Goal: Task Accomplishment & Management: Manage account settings

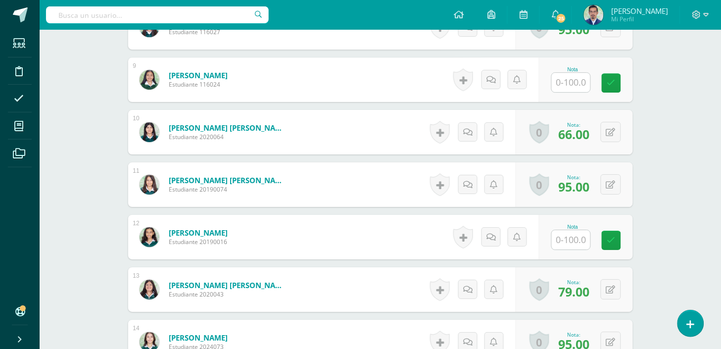
scroll to position [714, 0]
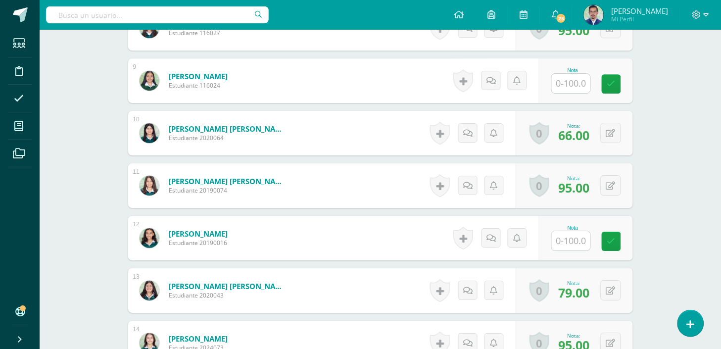
click at [579, 239] on input "text" at bounding box center [570, 240] width 39 height 19
type input "98"
click at [621, 243] on icon at bounding box center [617, 241] width 9 height 8
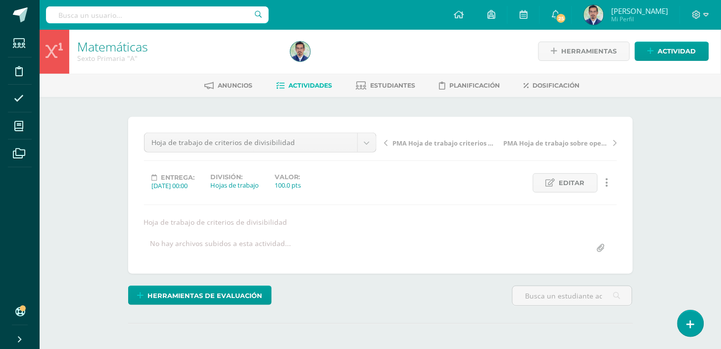
scroll to position [0, 0]
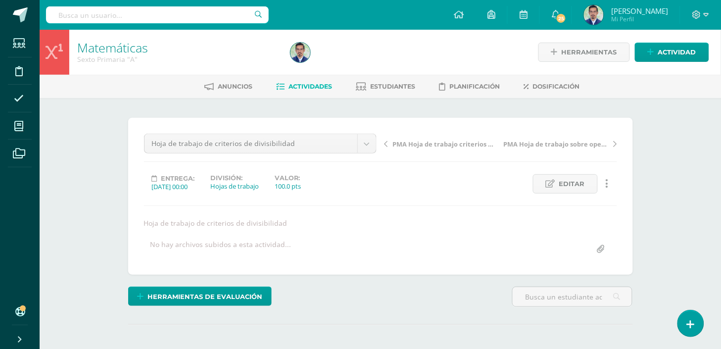
click at [452, 143] on span "PMA Hoja de trabajo criterios de divisibilidad" at bounding box center [445, 143] width 105 height 9
click at [386, 144] on icon at bounding box center [385, 143] width 3 height 7
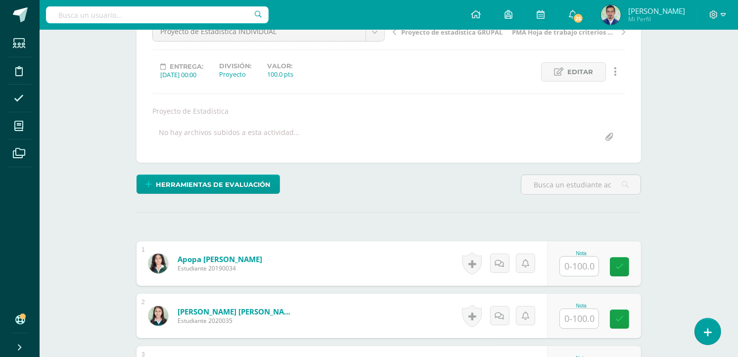
scroll to position [112, 0]
click at [579, 268] on input "text" at bounding box center [579, 265] width 39 height 19
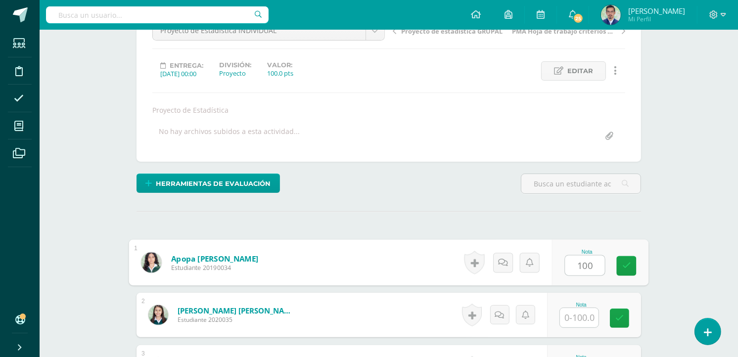
scroll to position [114, 0]
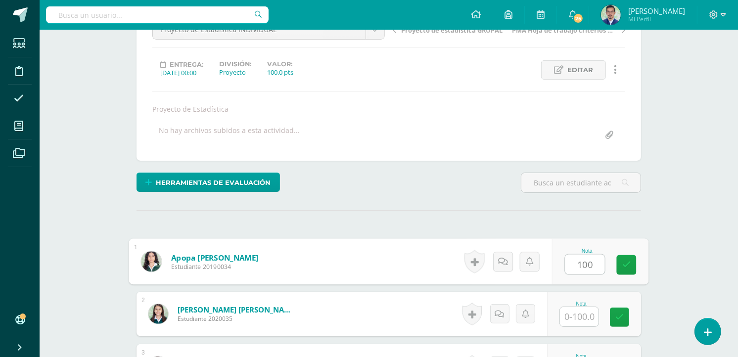
type input "100"
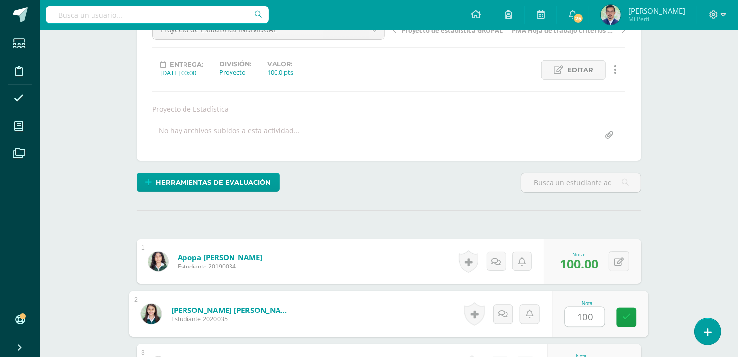
type input "100"
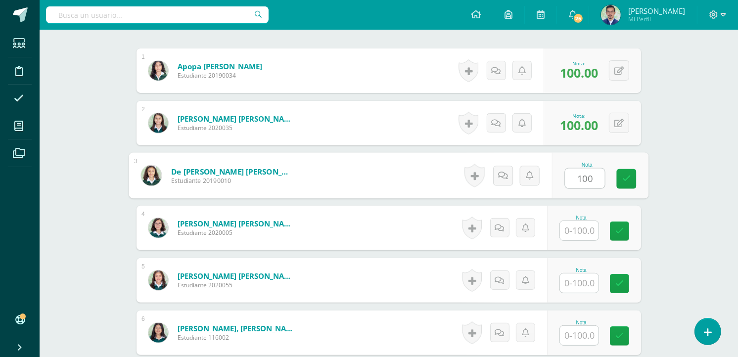
type input "100"
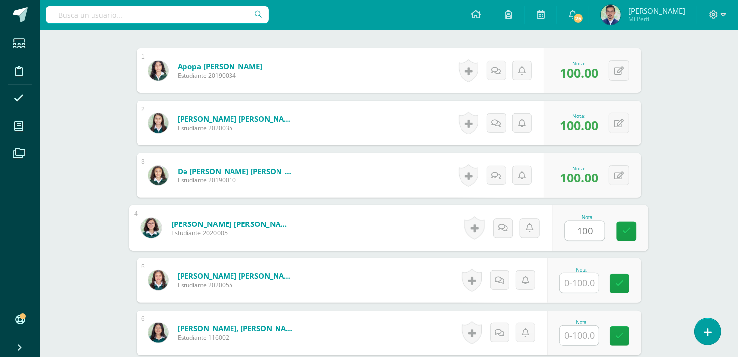
type input "100"
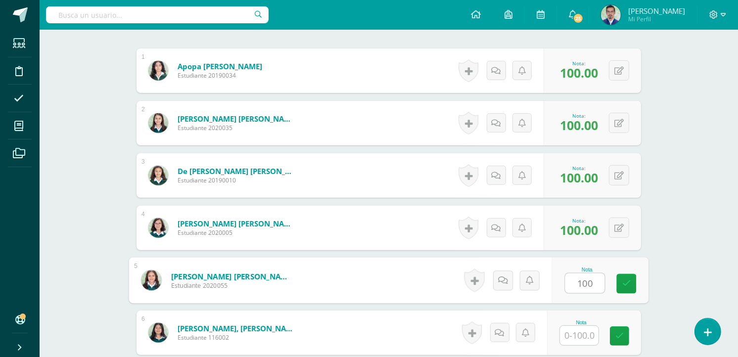
type input "100"
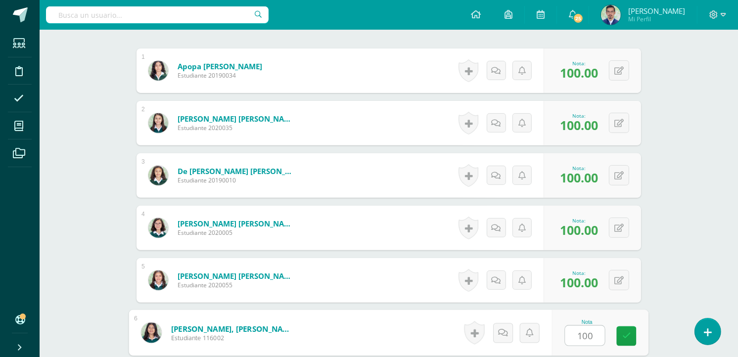
type input "100"
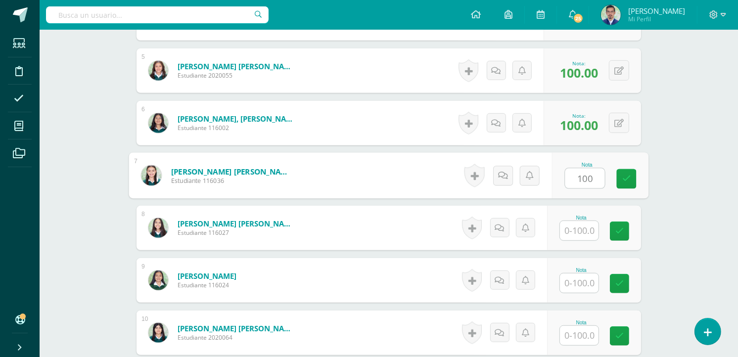
type input "100"
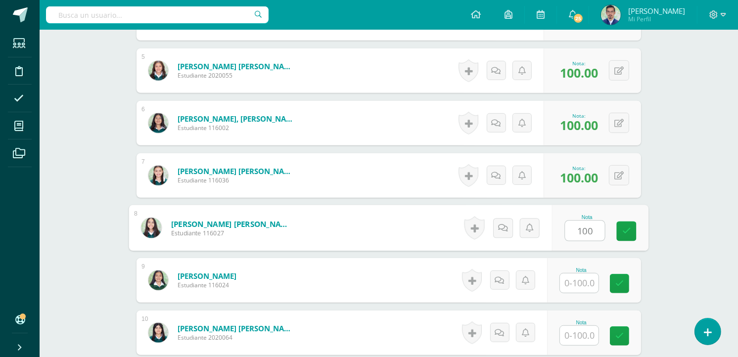
type input "100"
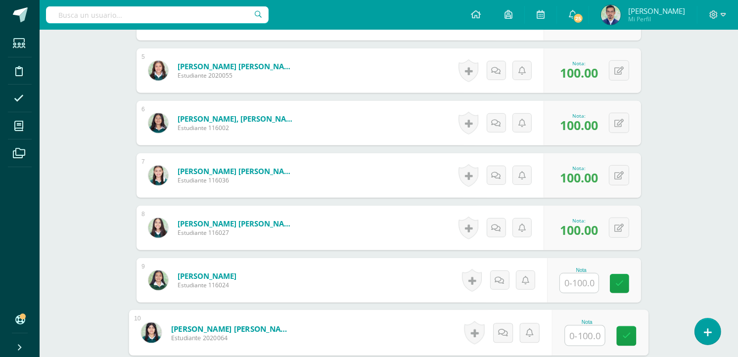
click at [575, 332] on input "text" at bounding box center [585, 336] width 40 height 20
type input "100"
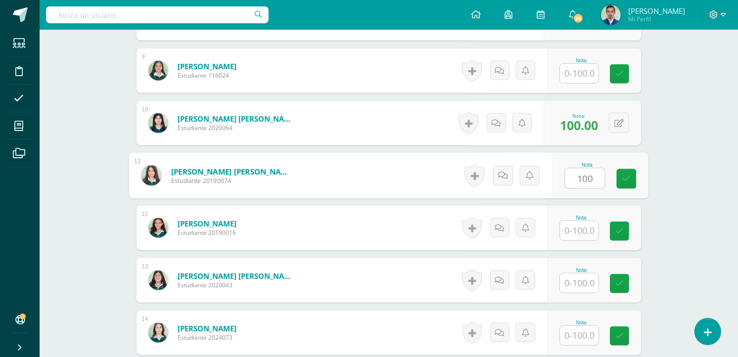
type input "100"
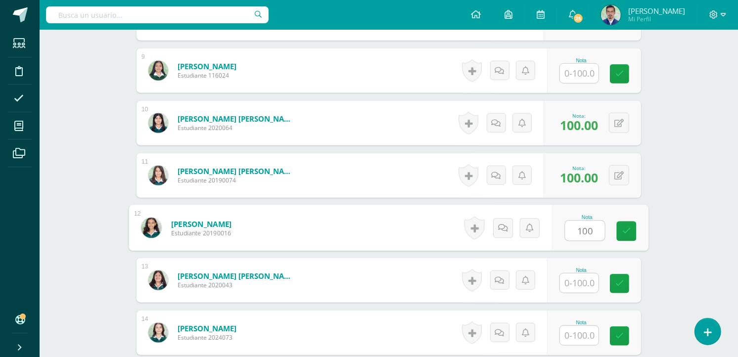
type input "100"
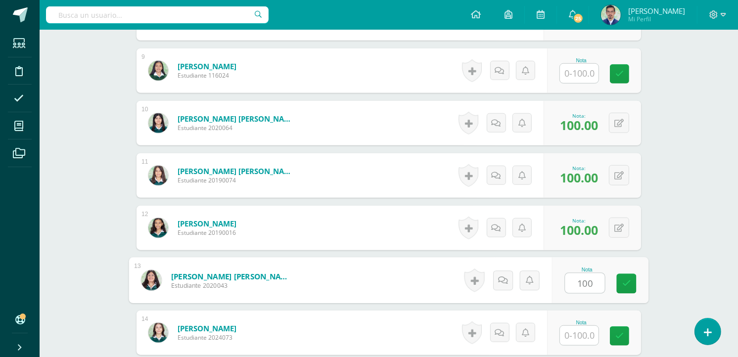
type input "100"
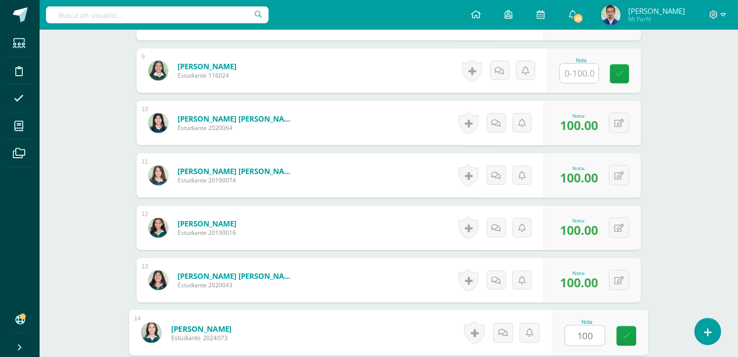
type input "100"
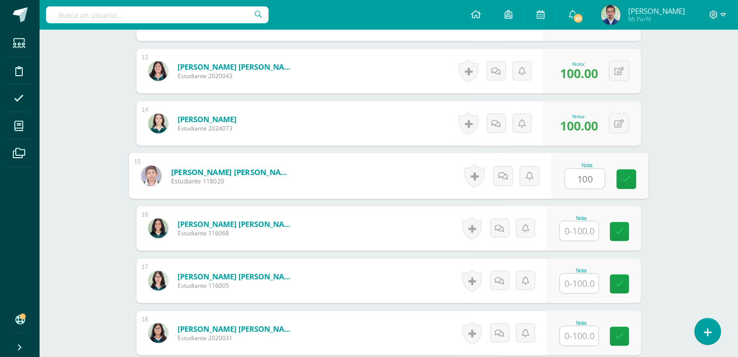
type input "100"
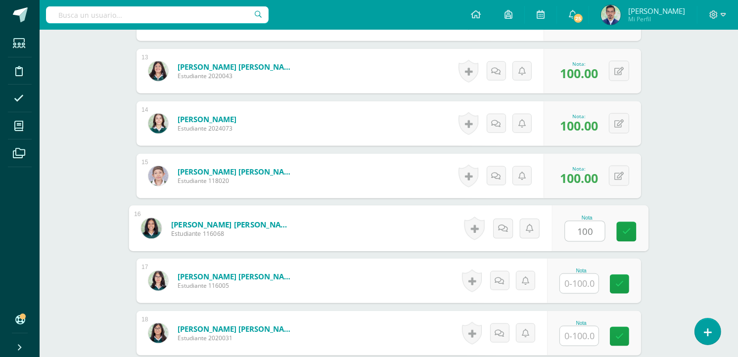
type input "100"
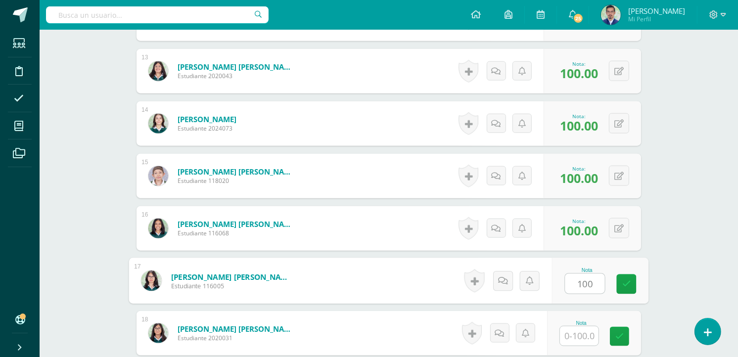
type input "100"
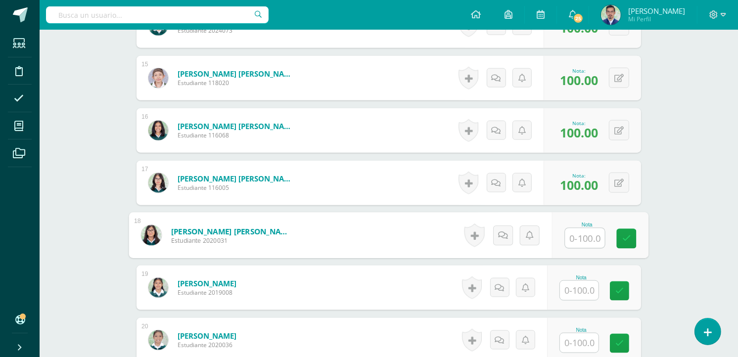
scroll to position [1044, 0]
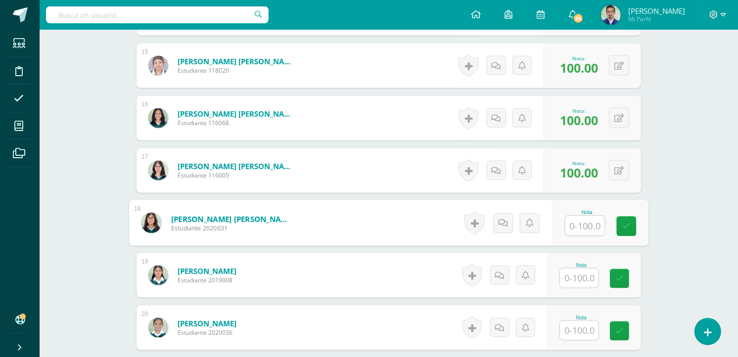
click at [586, 280] on input "text" at bounding box center [579, 278] width 39 height 19
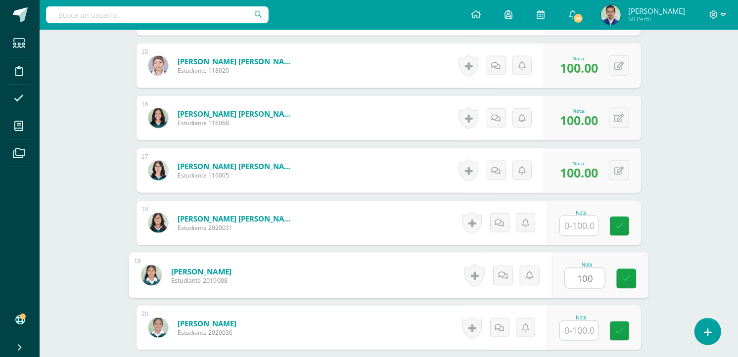
type input "100"
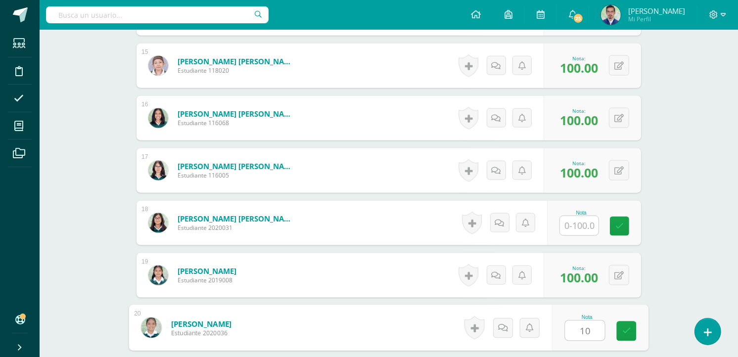
type input "100"
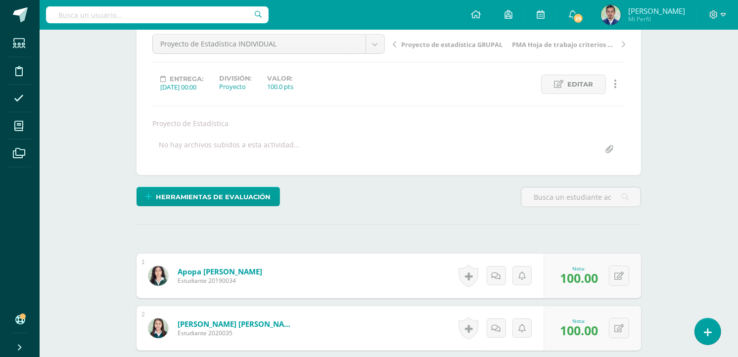
scroll to position [0, 0]
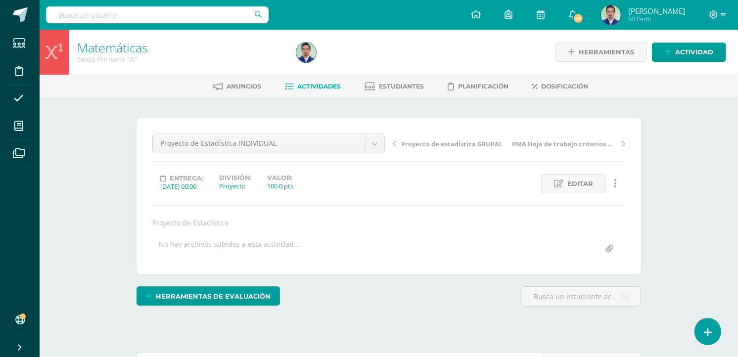
click at [446, 145] on span "Proyecto de estadística GRUPAL" at bounding box center [451, 143] width 101 height 9
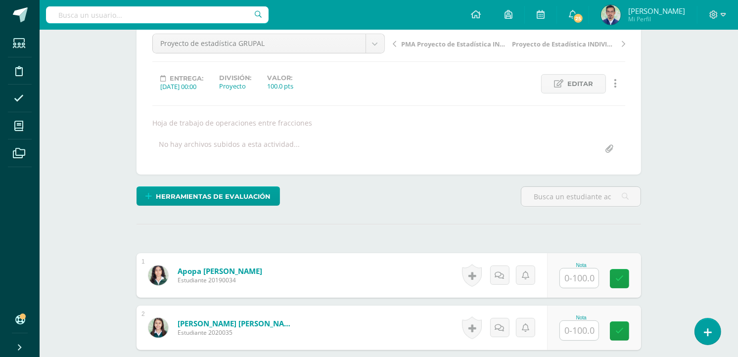
scroll to position [167, 0]
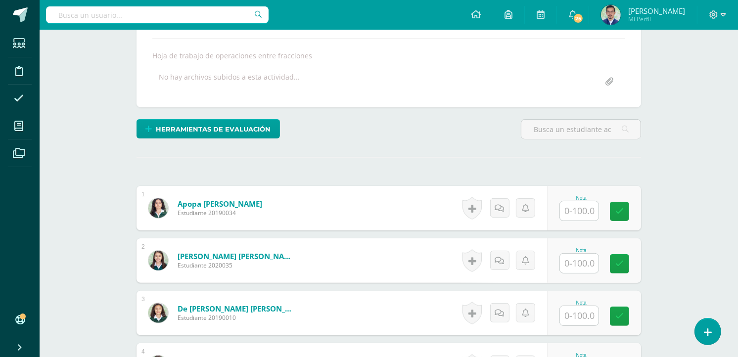
click at [578, 211] on input "text" at bounding box center [579, 210] width 39 height 19
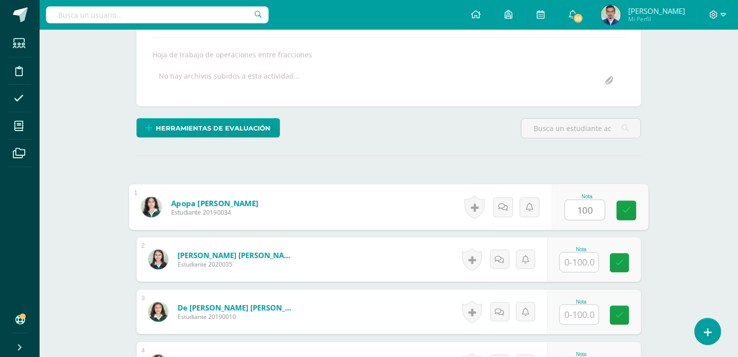
type input "100"
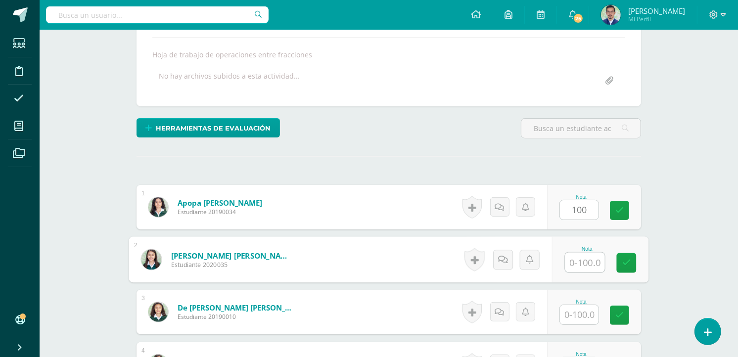
scroll to position [169, 0]
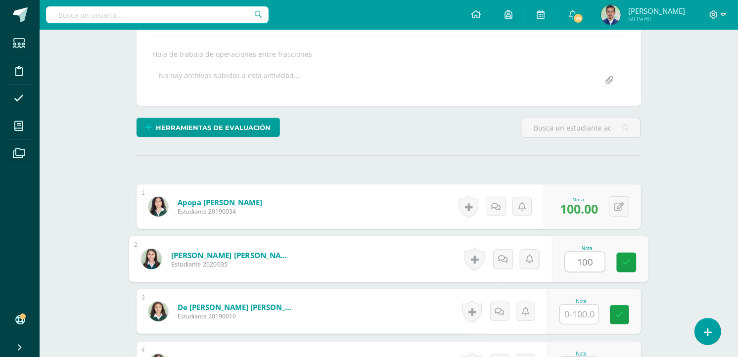
type input "100"
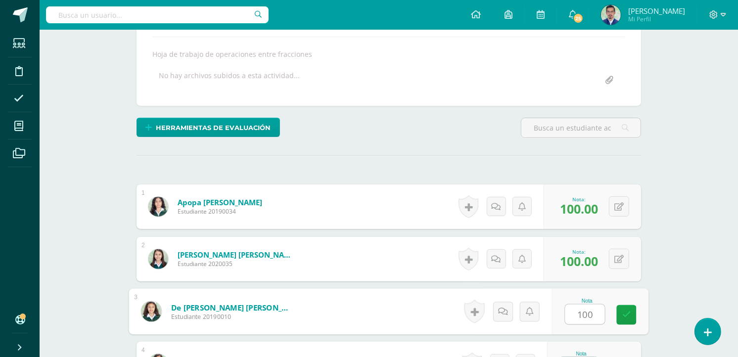
type input "100"
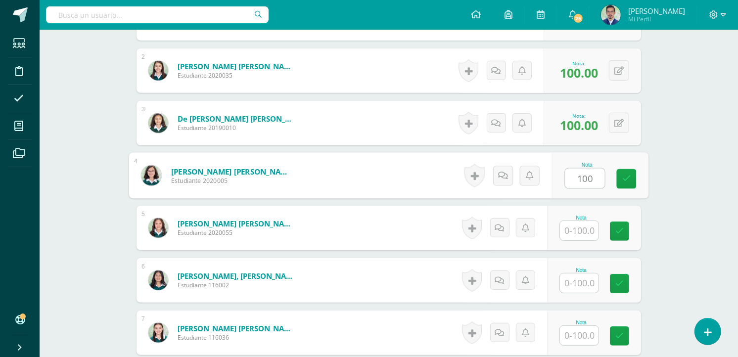
type input "100"
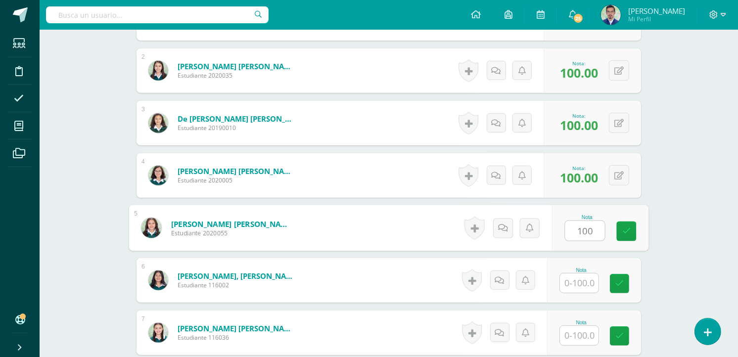
type input "100"
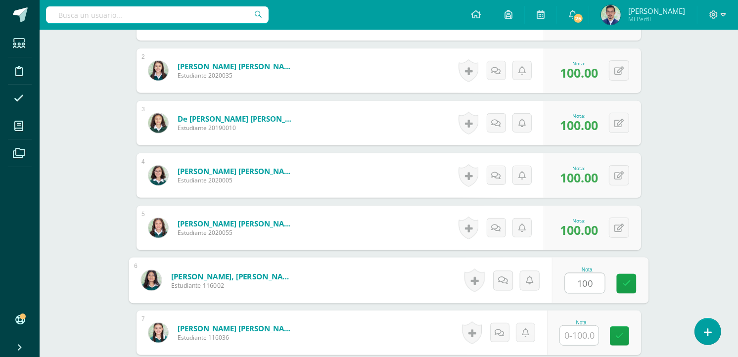
type input "100"
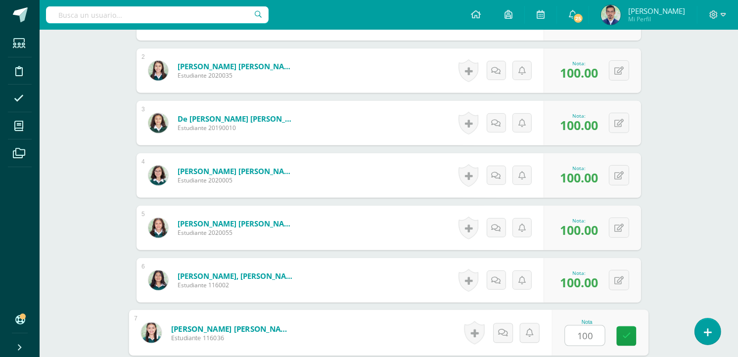
type input "100"
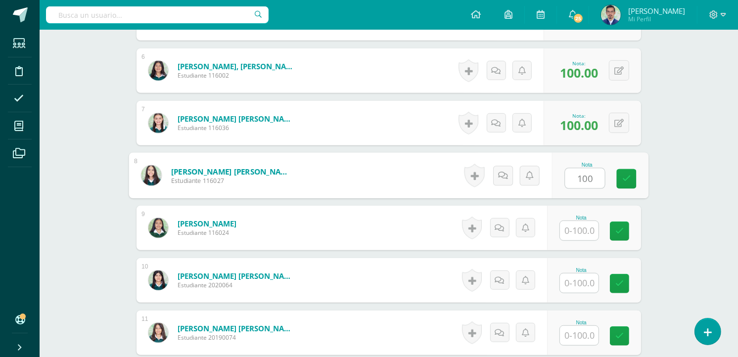
type input "100"
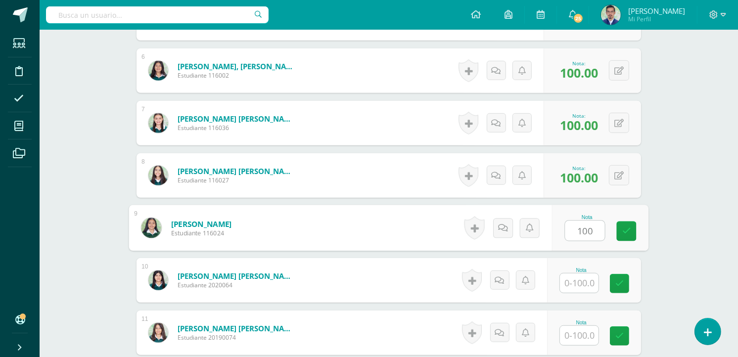
type input "100"
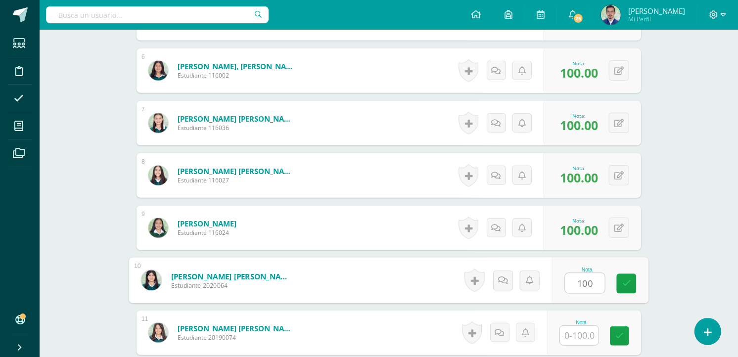
type input "100"
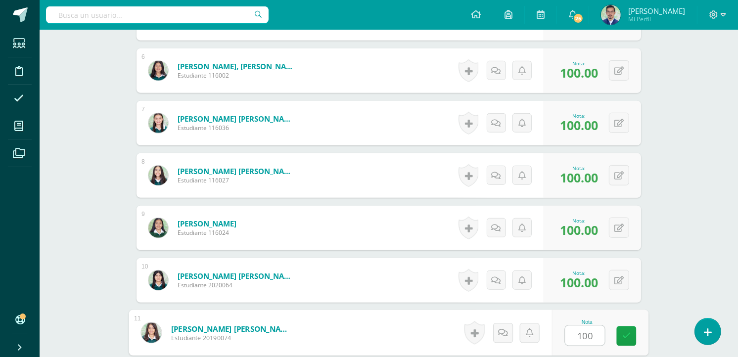
type input "100"
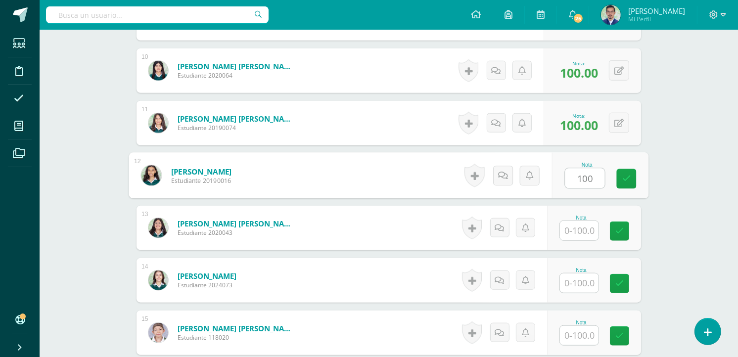
type input "100"
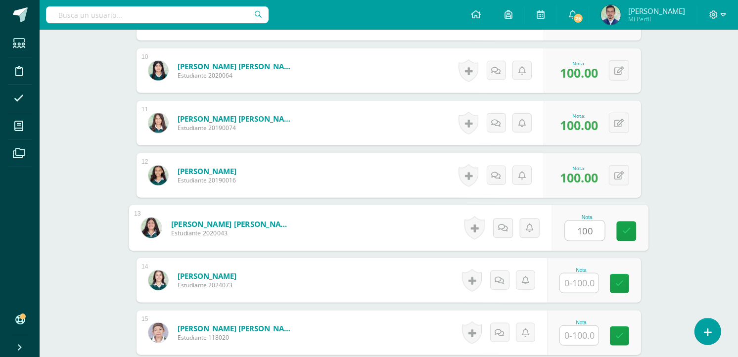
type input "100"
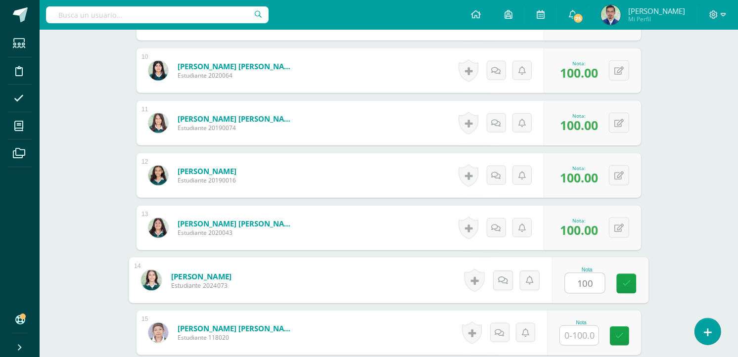
type input "100"
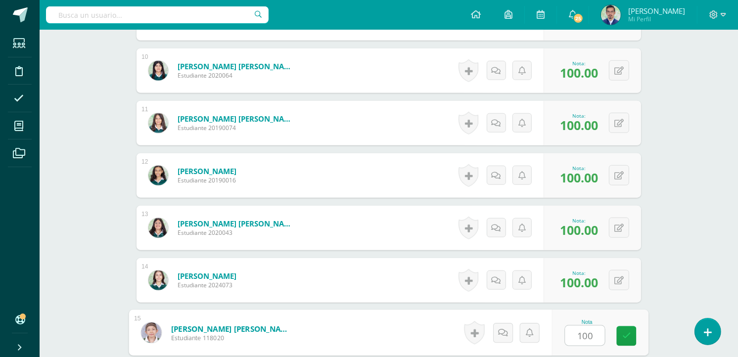
type input "100"
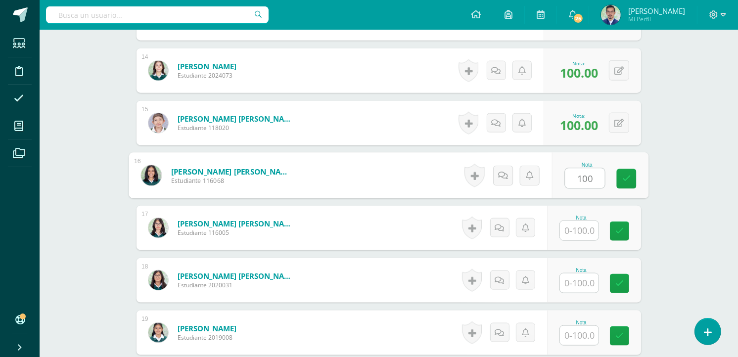
type input "100"
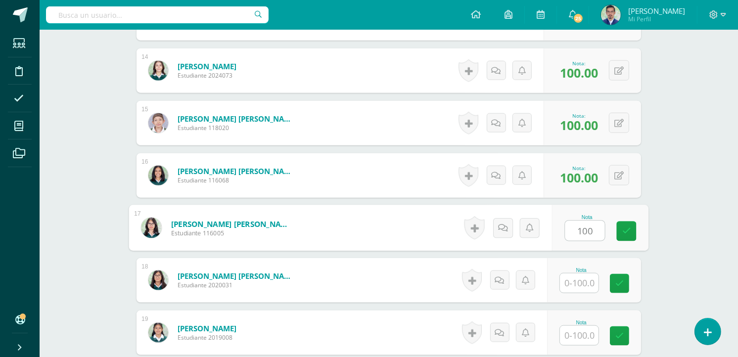
type input "100"
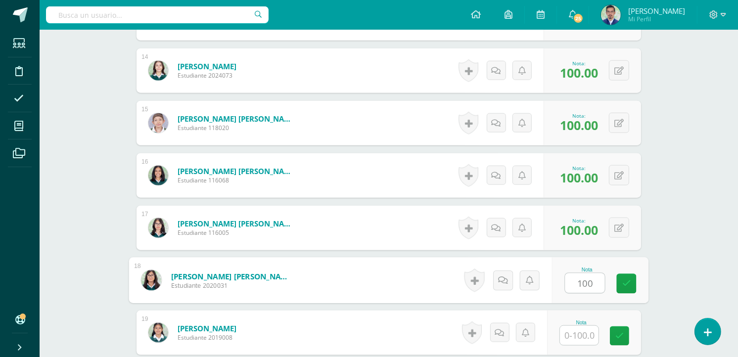
type input "100"
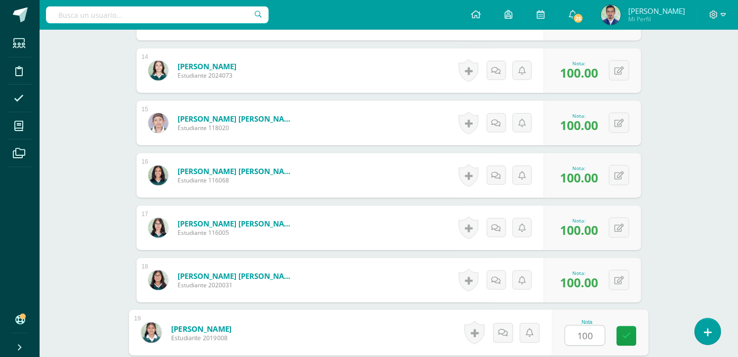
type input "100"
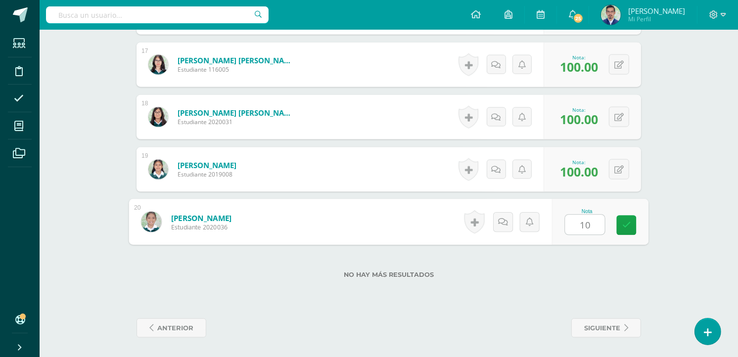
type input "100"
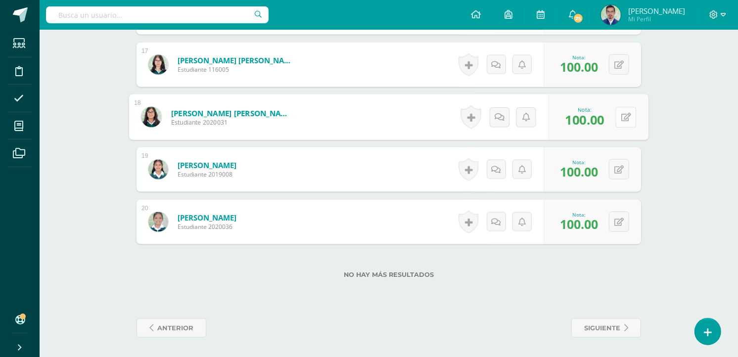
click at [621, 119] on icon at bounding box center [626, 117] width 10 height 8
click at [599, 124] on icon at bounding box center [599, 120] width 9 height 8
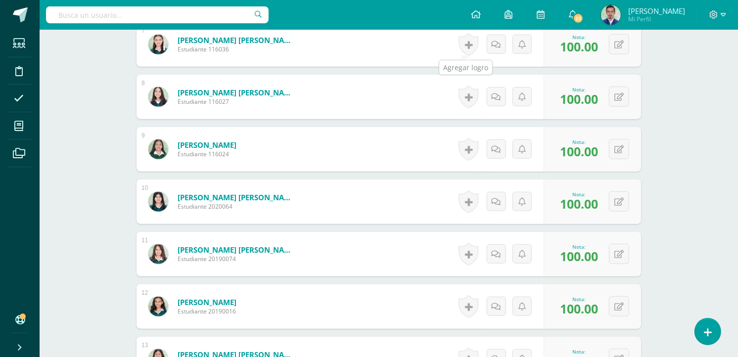
scroll to position [655, 0]
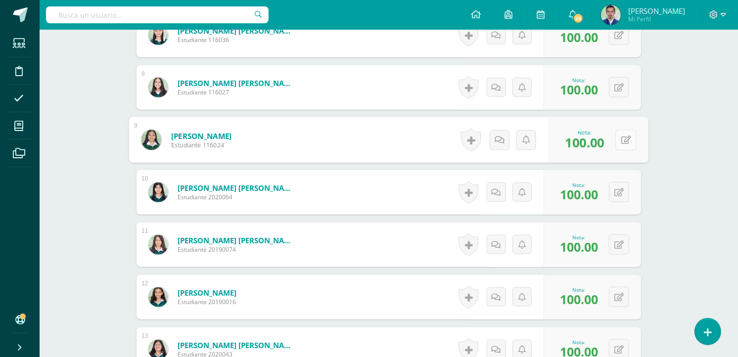
click at [621, 142] on icon at bounding box center [626, 140] width 10 height 8
click at [605, 142] on link at bounding box center [600, 144] width 20 height 20
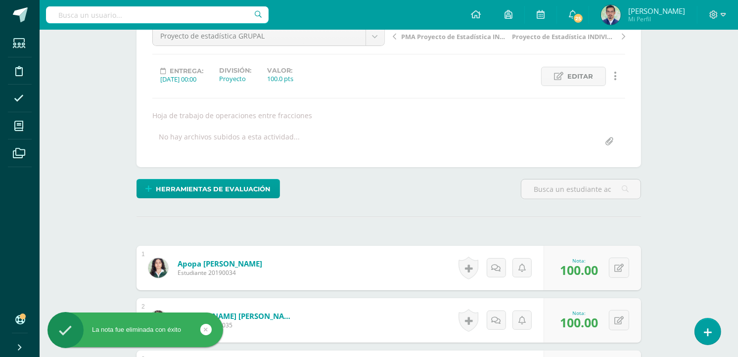
scroll to position [0, 0]
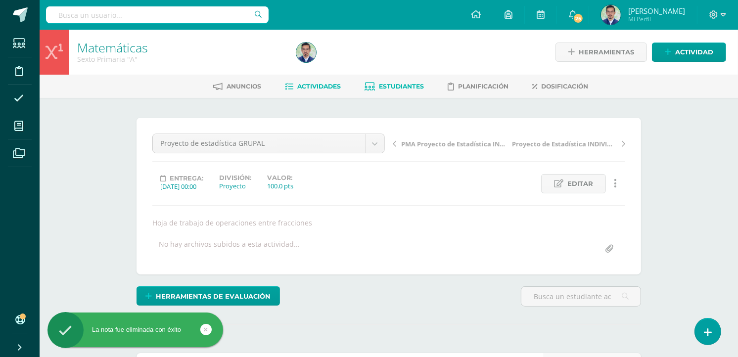
click at [394, 80] on link "Estudiantes" at bounding box center [394, 87] width 59 height 16
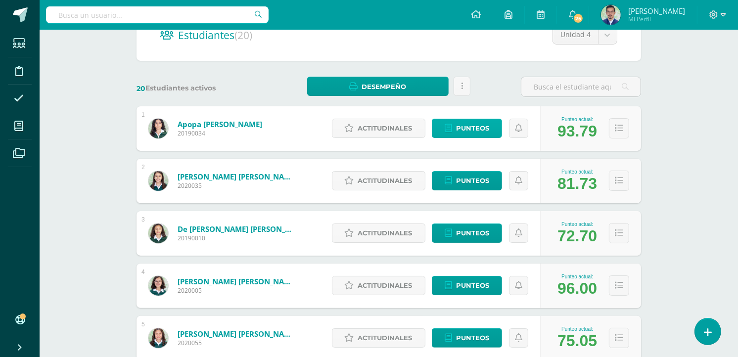
scroll to position [110, 0]
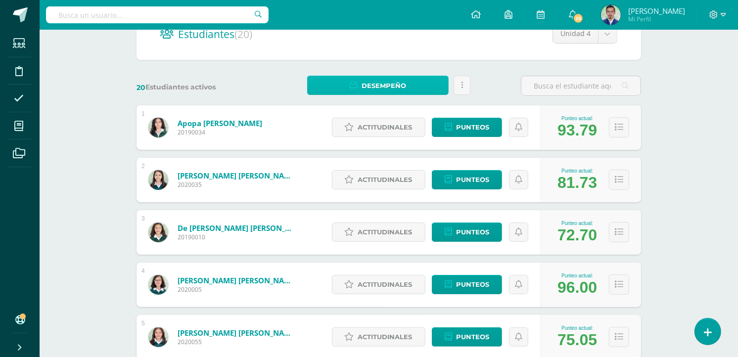
click at [376, 85] on span "Desempeño" at bounding box center [384, 86] width 45 height 18
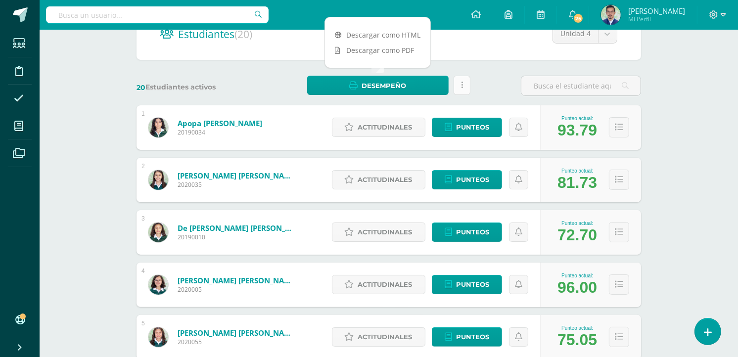
click at [461, 82] on icon at bounding box center [462, 85] width 2 height 8
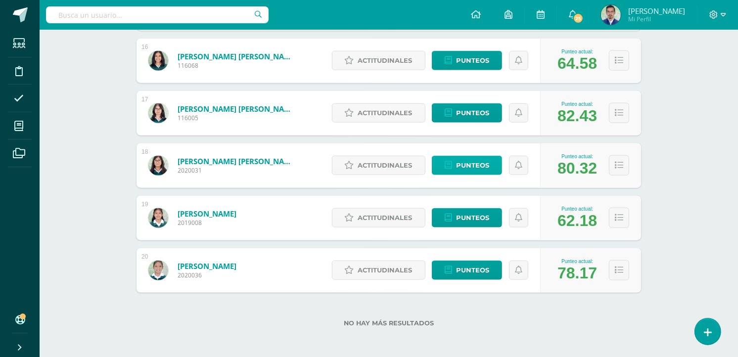
scroll to position [963, 0]
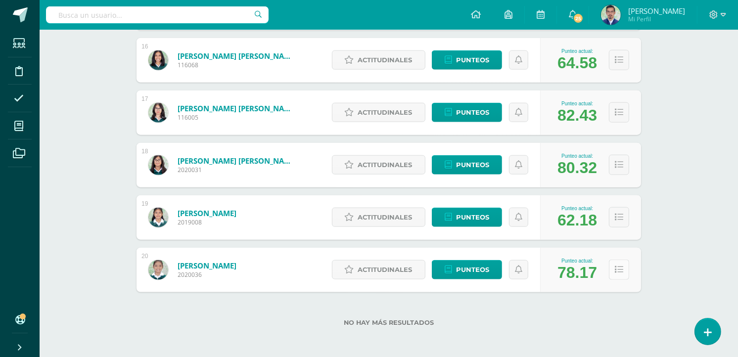
click at [615, 270] on icon at bounding box center [619, 270] width 8 height 8
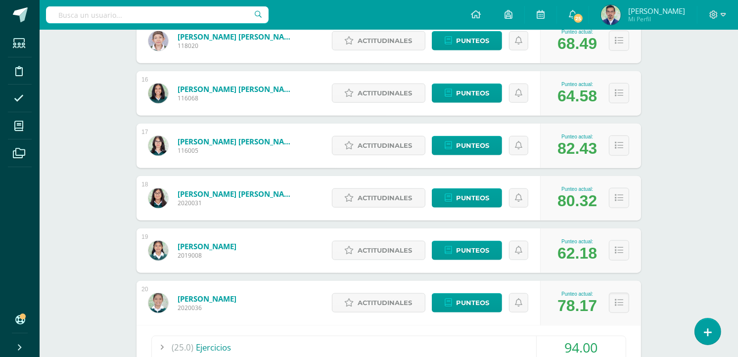
scroll to position [950, 0]
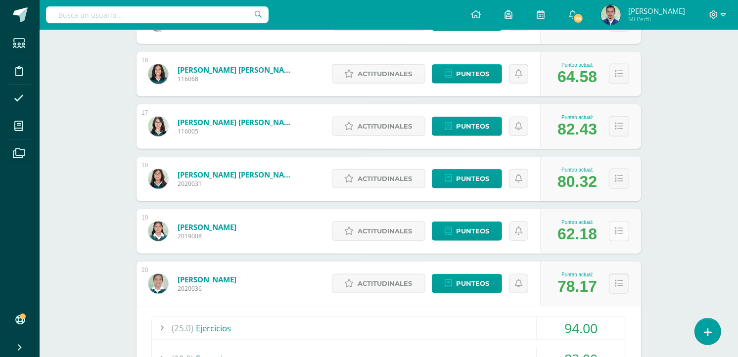
click at [612, 227] on button at bounding box center [619, 231] width 20 height 20
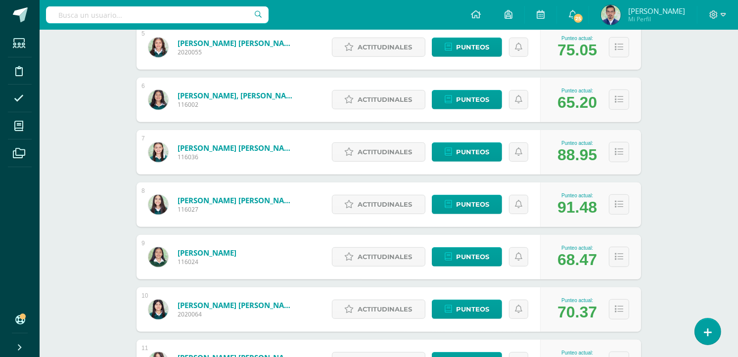
scroll to position [345, 0]
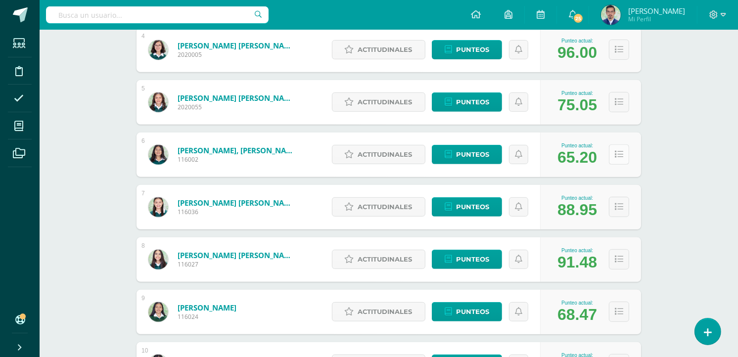
click at [615, 155] on icon at bounding box center [619, 154] width 8 height 8
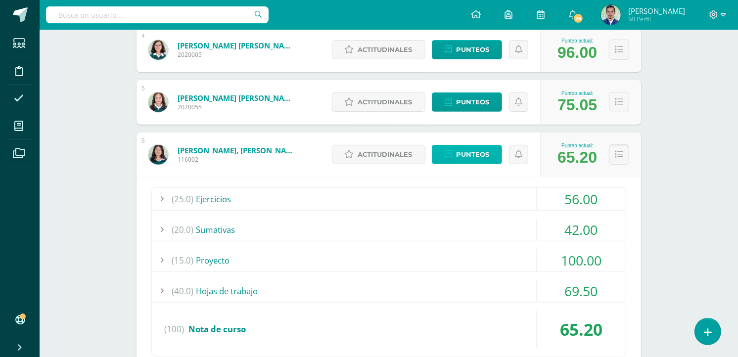
click at [481, 152] on span "Punteos" at bounding box center [472, 154] width 33 height 18
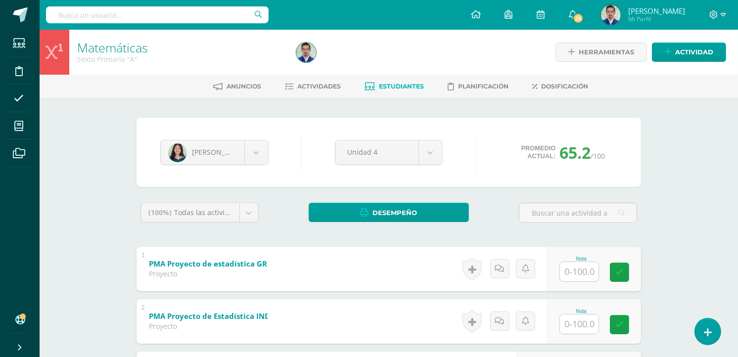
click at [411, 87] on span "Estudiantes" at bounding box center [401, 86] width 45 height 7
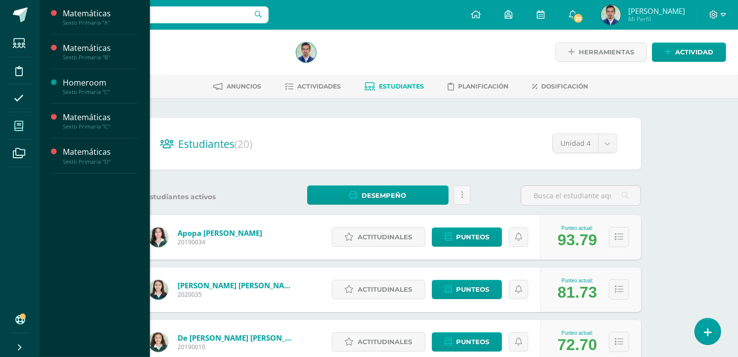
click at [21, 122] on icon at bounding box center [18, 126] width 9 height 10
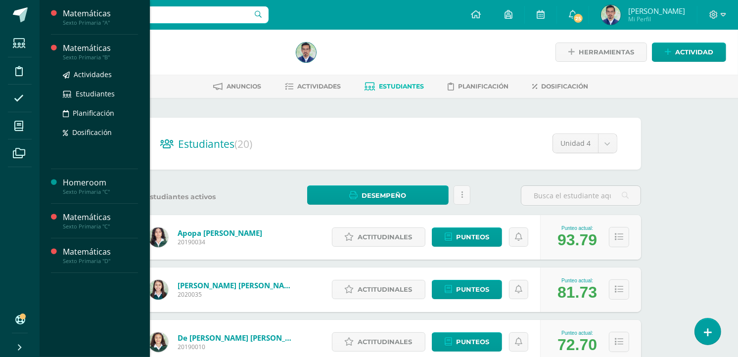
click at [87, 54] on div "Sexto Primaria "B"" at bounding box center [100, 57] width 75 height 7
click at [93, 57] on div "Sexto Primaria "B"" at bounding box center [100, 57] width 75 height 7
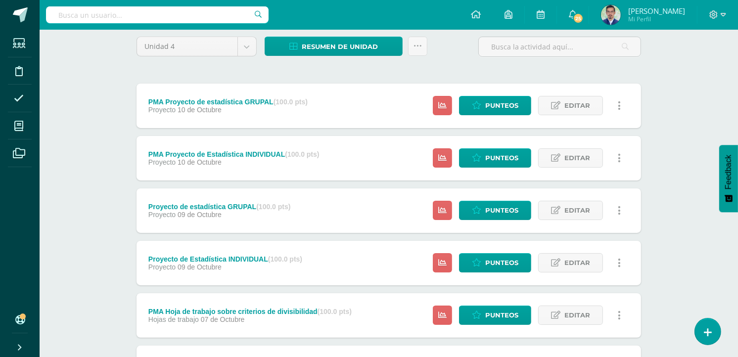
scroll to position [55, 0]
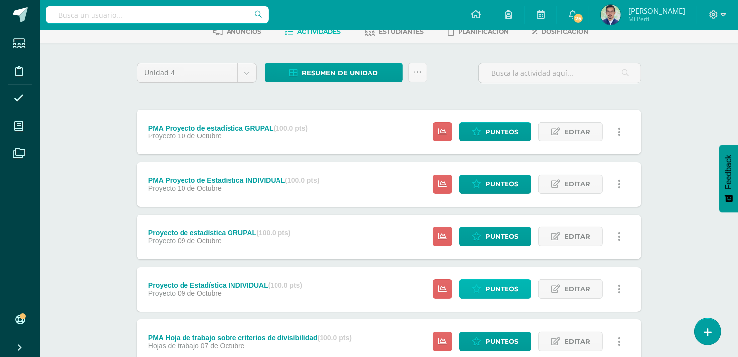
click at [506, 287] on span "Punteos" at bounding box center [501, 289] width 33 height 18
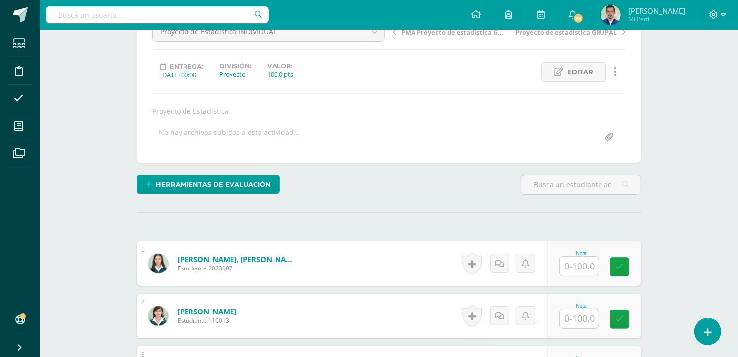
scroll to position [112, 0]
click at [576, 270] on input "text" at bounding box center [579, 265] width 39 height 19
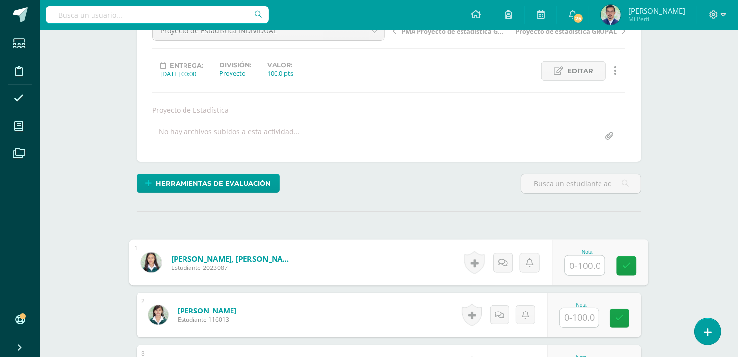
scroll to position [114, 0]
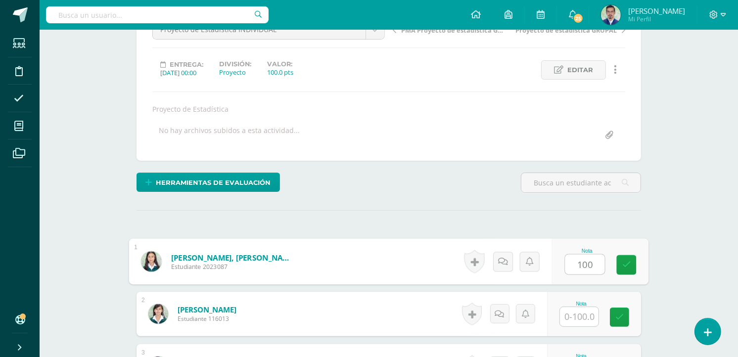
type input "100"
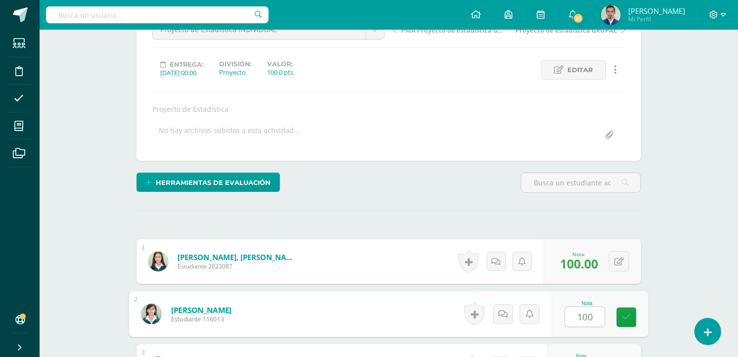
type input "100"
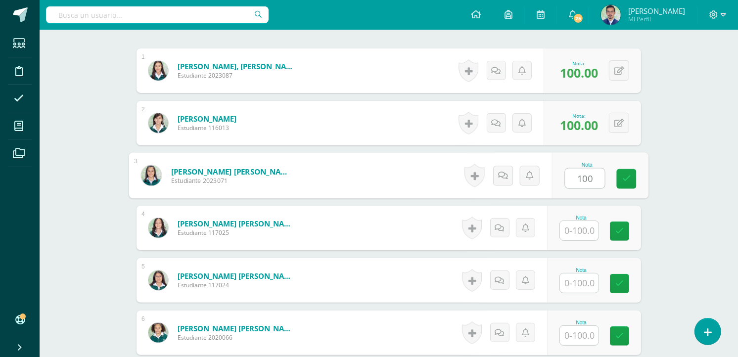
type input "100"
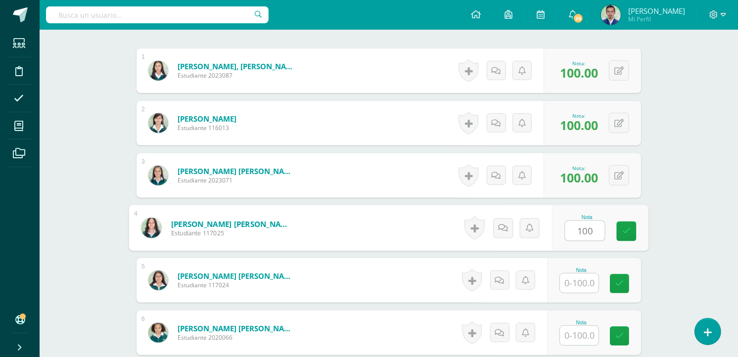
type input "100"
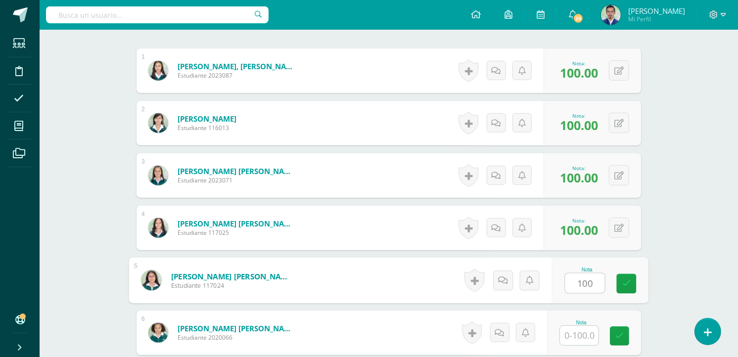
type input "100"
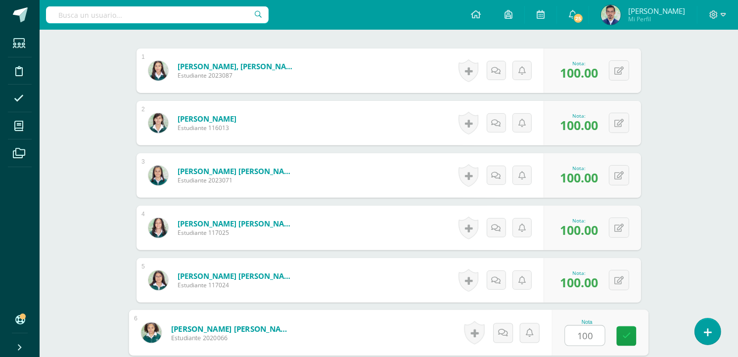
type input "100"
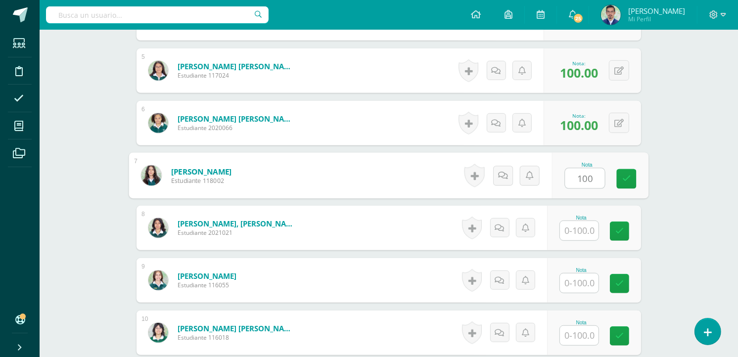
type input "100"
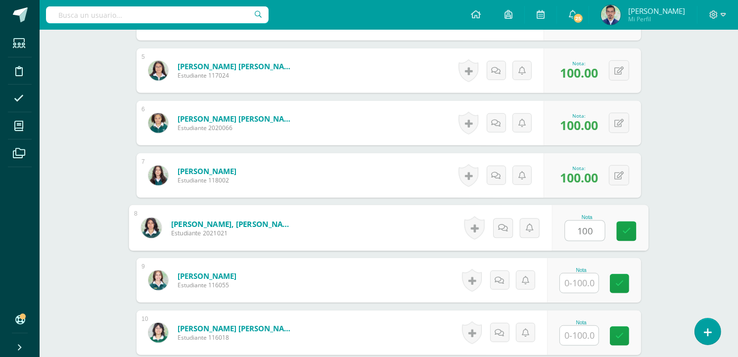
type input "100"
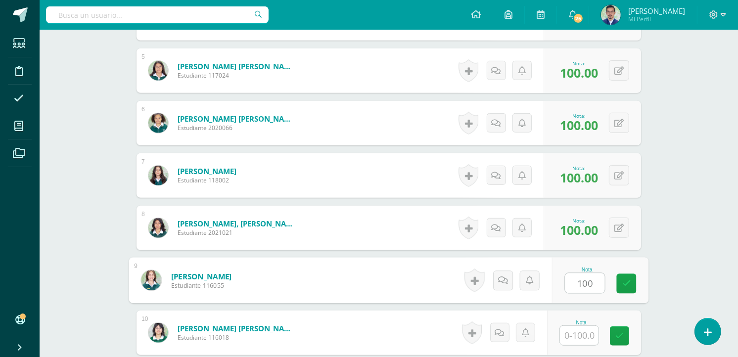
type input "100"
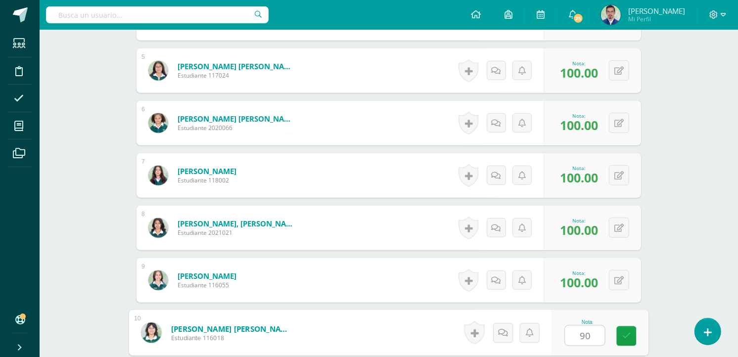
type input "90"
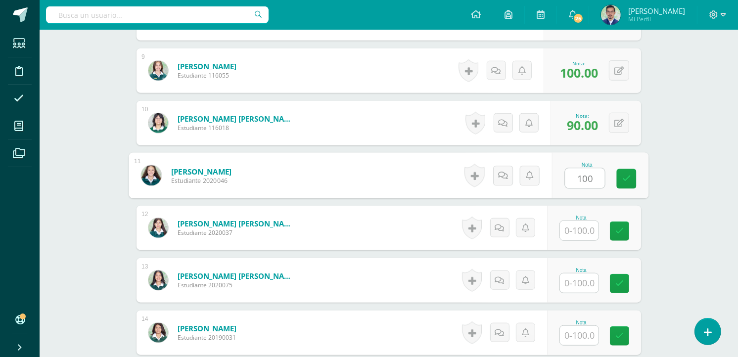
type input "100"
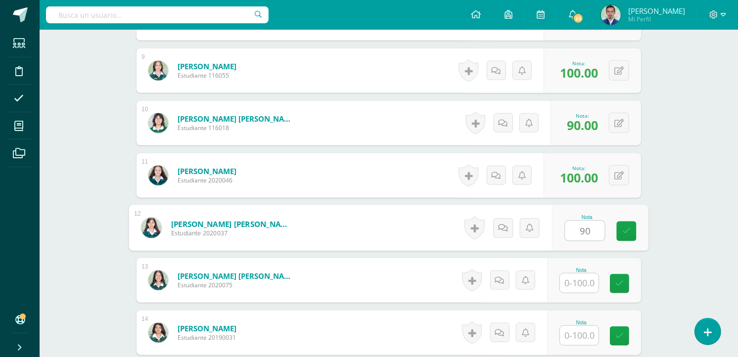
type input "90"
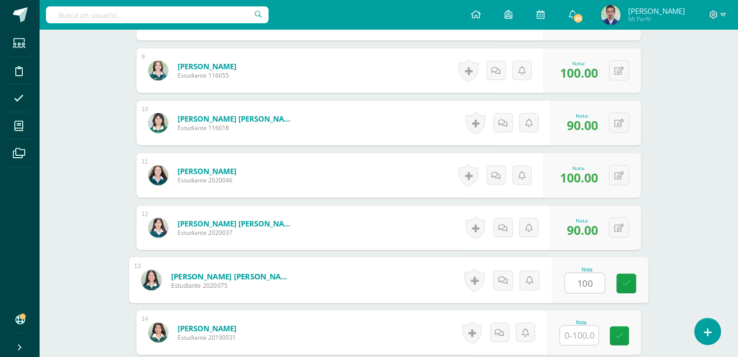
type input "100"
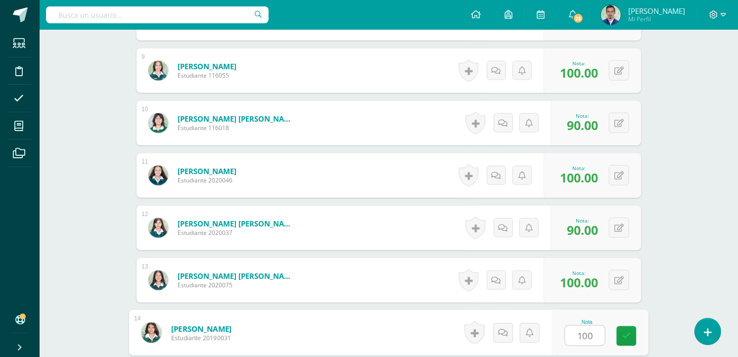
type input "100"
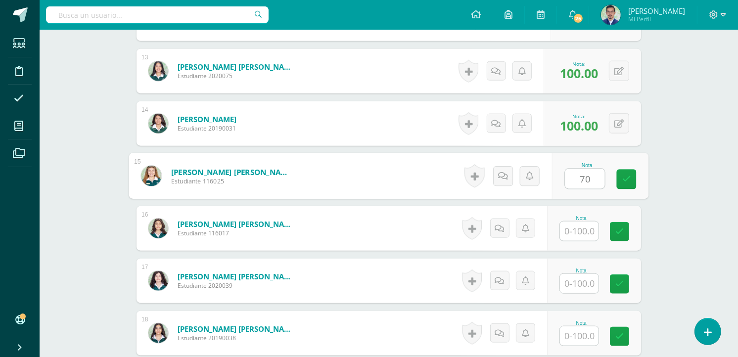
type input "70"
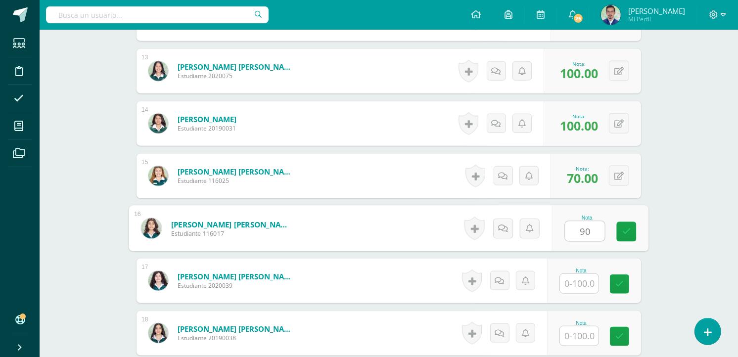
type input "90"
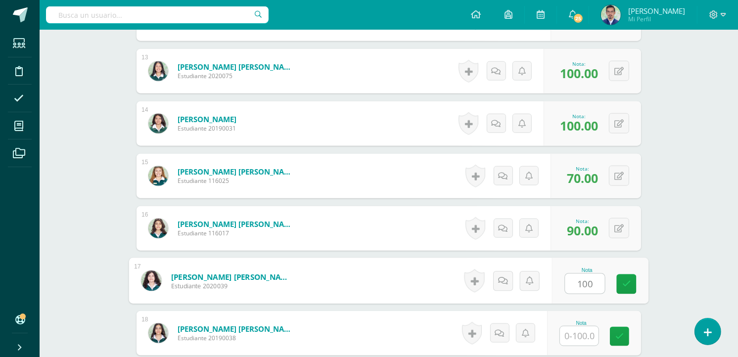
type input "100"
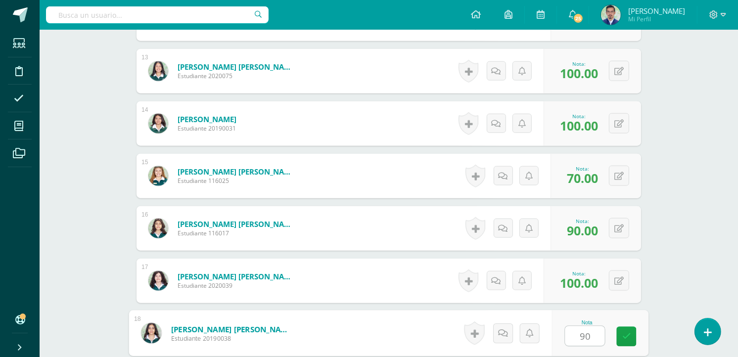
type input "90"
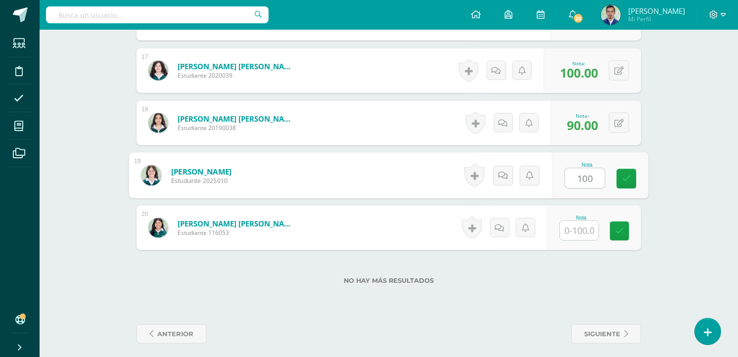
type input "100"
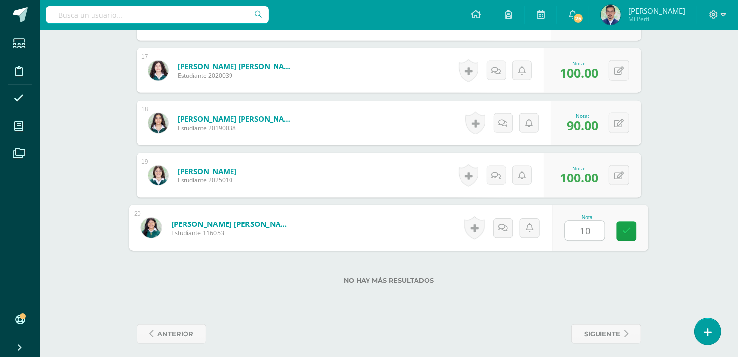
type input "100"
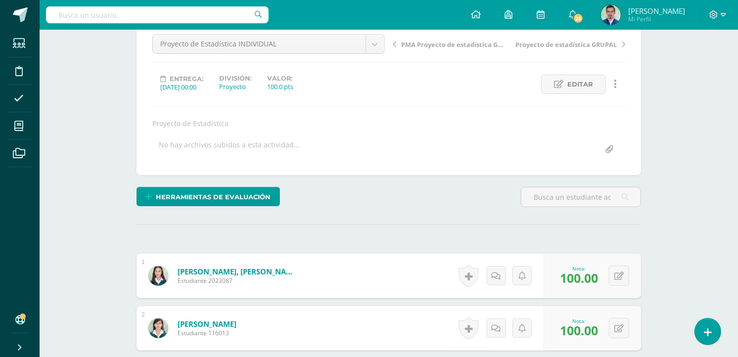
scroll to position [0, 0]
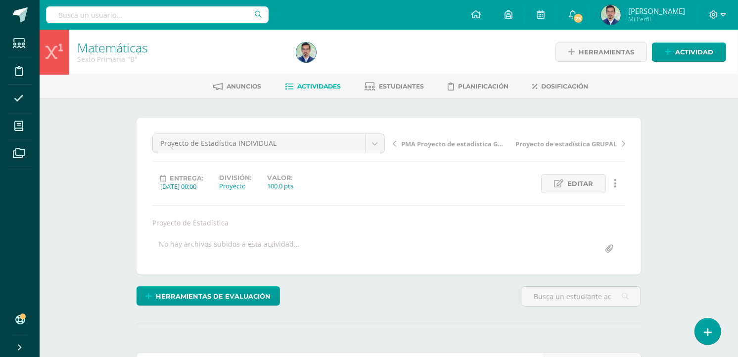
click at [324, 88] on span "Actividades" at bounding box center [319, 86] width 44 height 7
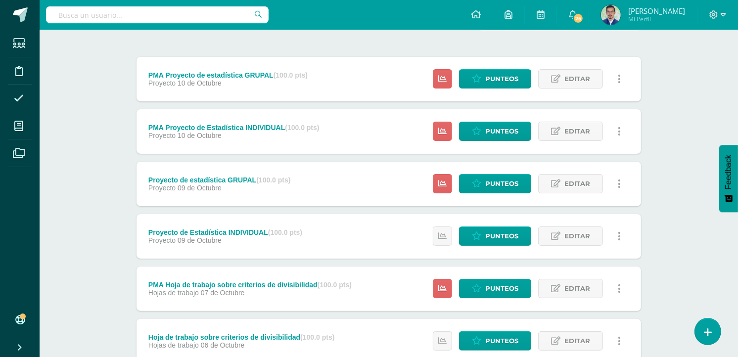
scroll to position [110, 0]
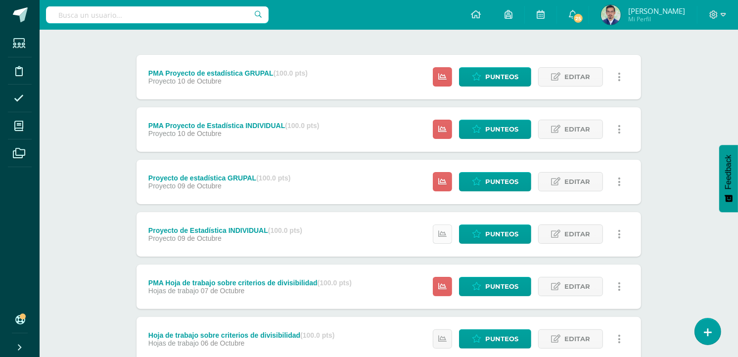
click at [435, 231] on link at bounding box center [442, 234] width 19 height 19
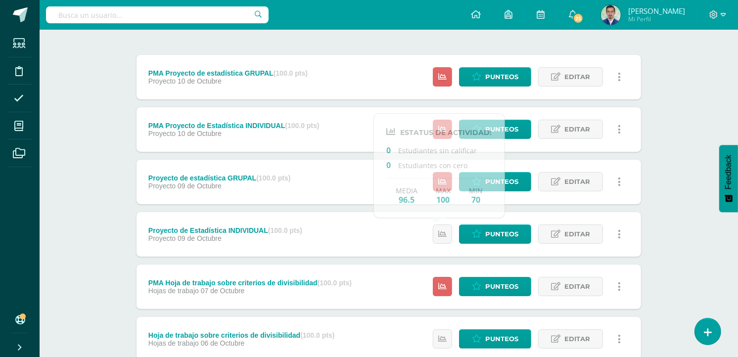
click at [407, 228] on div "Proyecto de Estadística INDIVIDUAL (100.0 pts) Proyecto [DATE] Punteos Editar H…" at bounding box center [389, 234] width 504 height 45
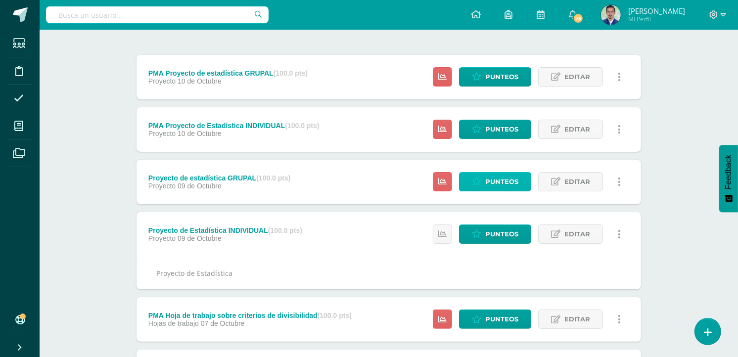
click at [491, 179] on span "Punteos" at bounding box center [501, 182] width 33 height 18
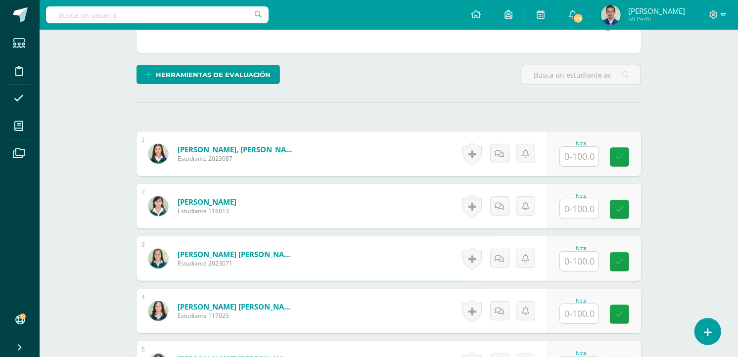
scroll to position [223, 0]
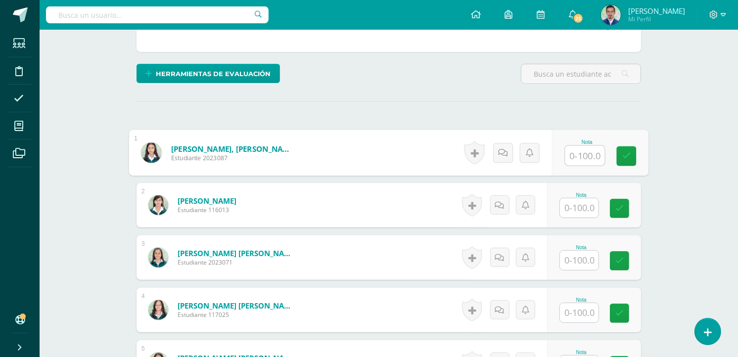
click at [577, 147] on input "text" at bounding box center [585, 156] width 40 height 20
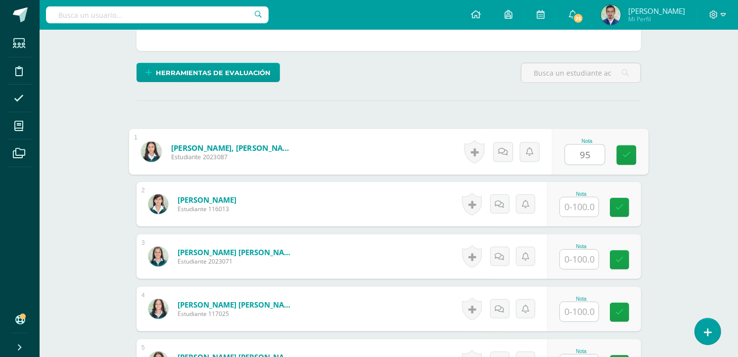
type input "95"
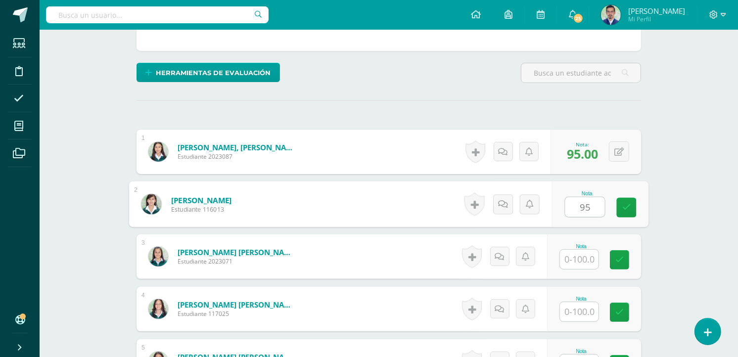
type input "95"
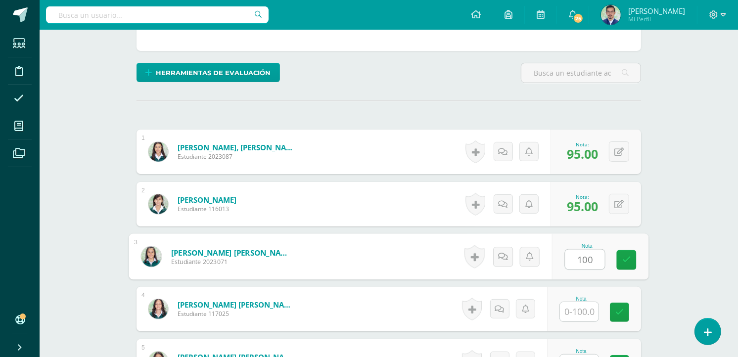
type input "100"
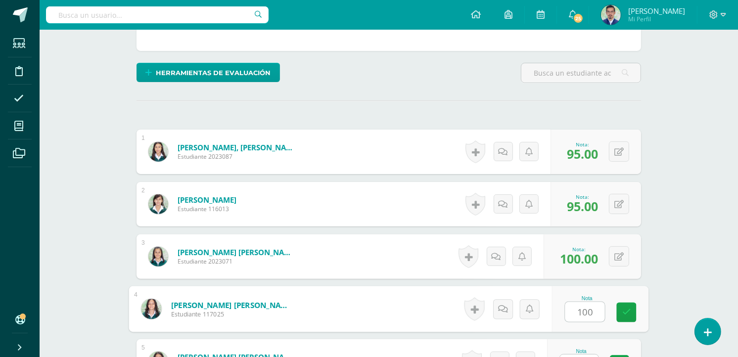
type input "100"
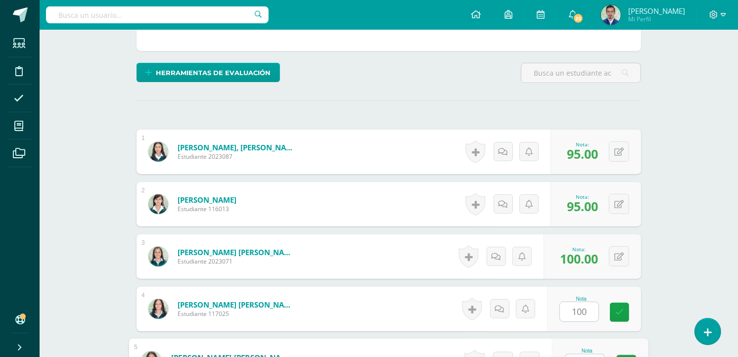
scroll to position [240, 0]
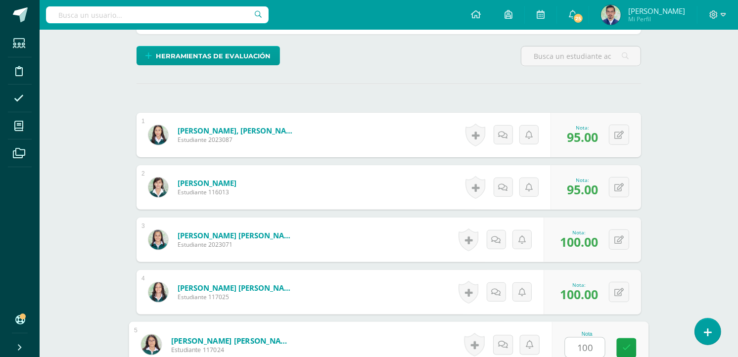
type input "100"
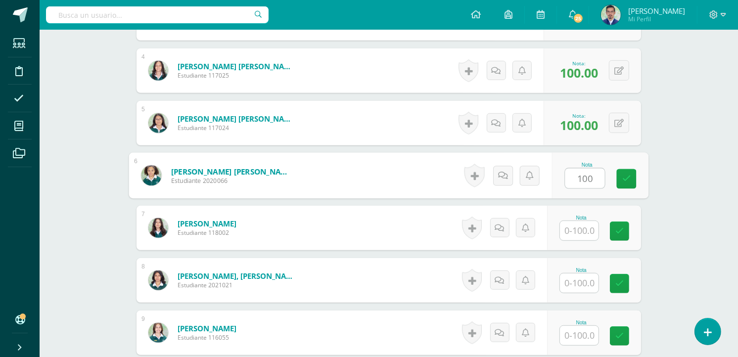
type input "100"
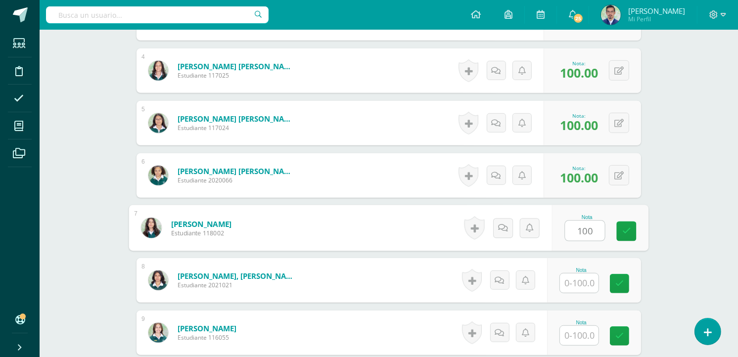
type input "100"
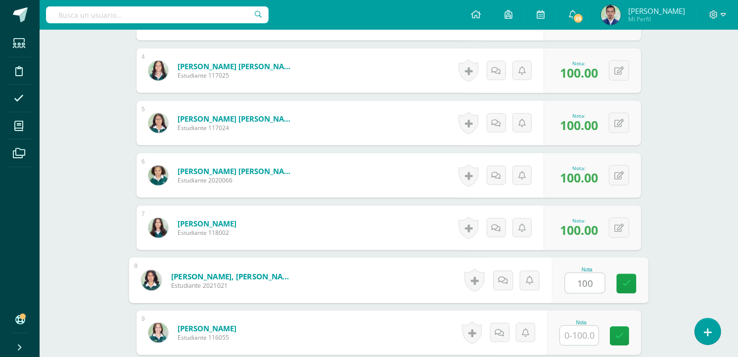
type input "100"
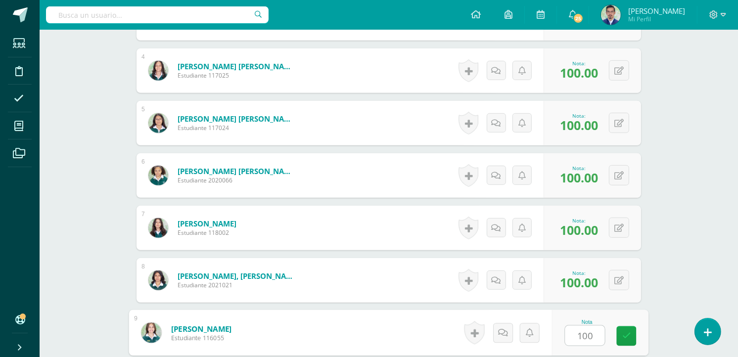
type input "100"
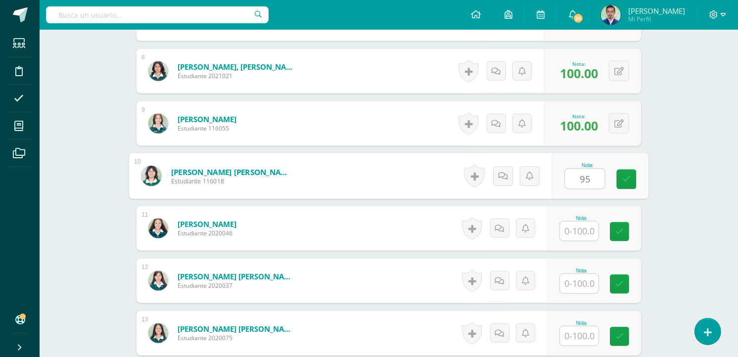
type input "95"
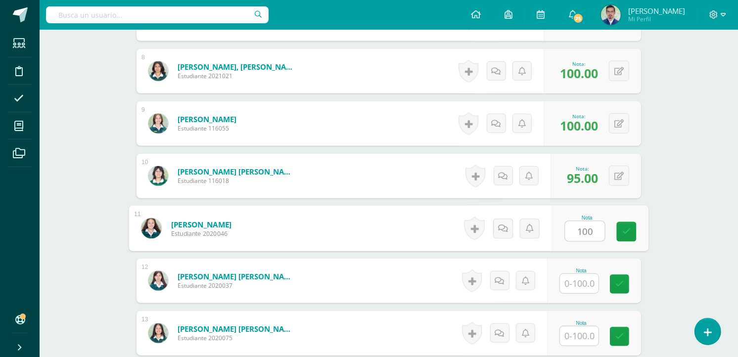
type input "100"
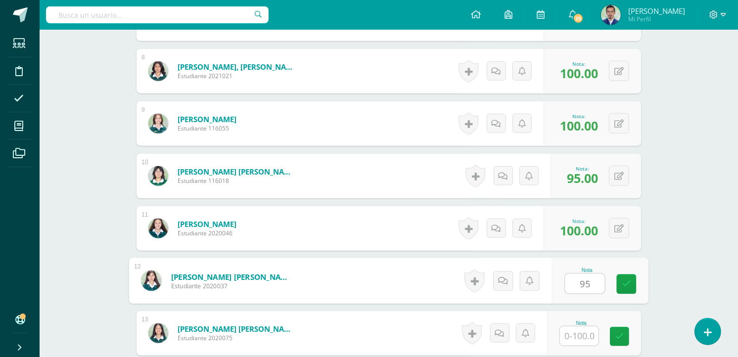
type input "95"
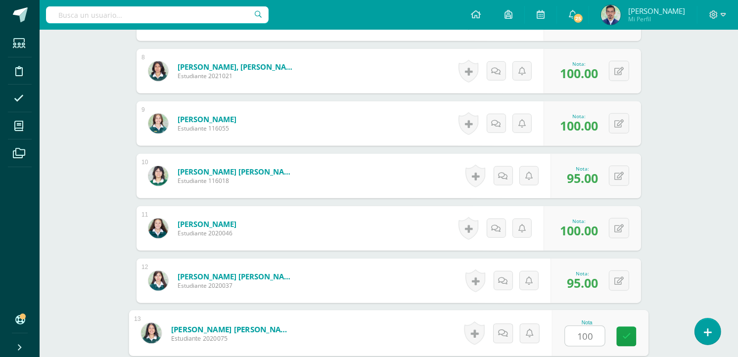
type input "100"
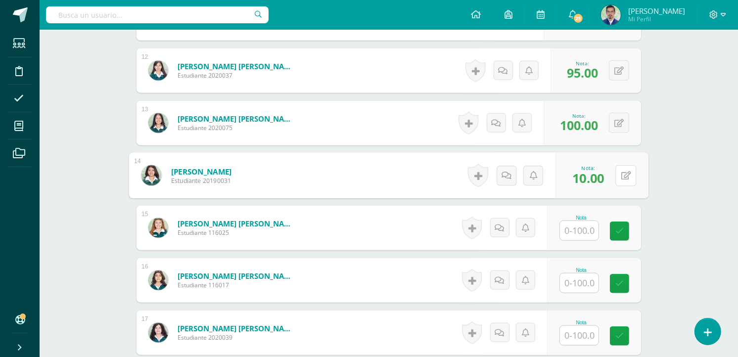
drag, startPoint x: 618, startPoint y: 171, endPoint x: 630, endPoint y: 161, distance: 15.8
click at [619, 170] on button at bounding box center [625, 175] width 21 height 21
type input "100"
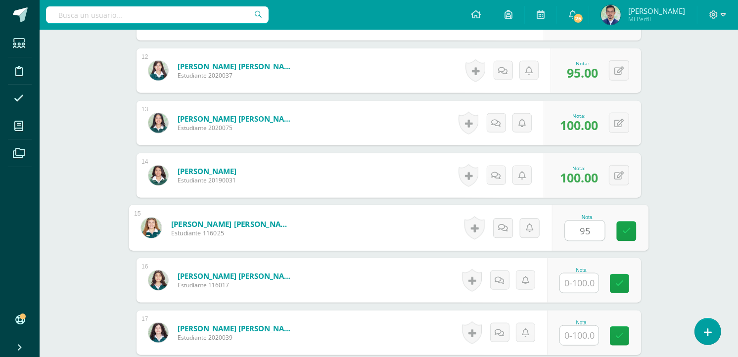
type input "95"
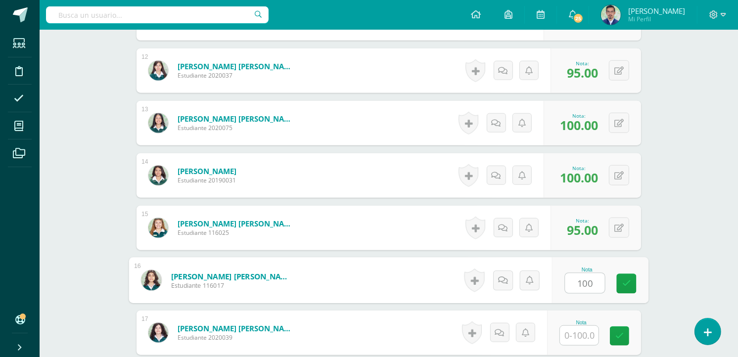
type input "100"
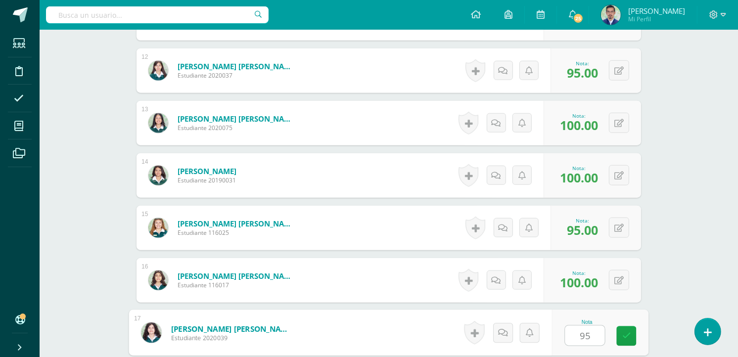
type input "95"
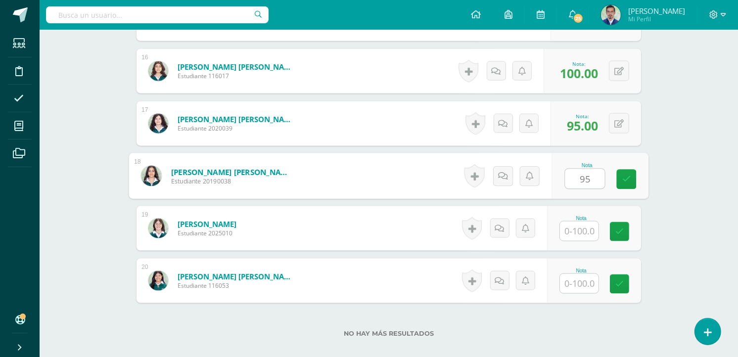
type input "95"
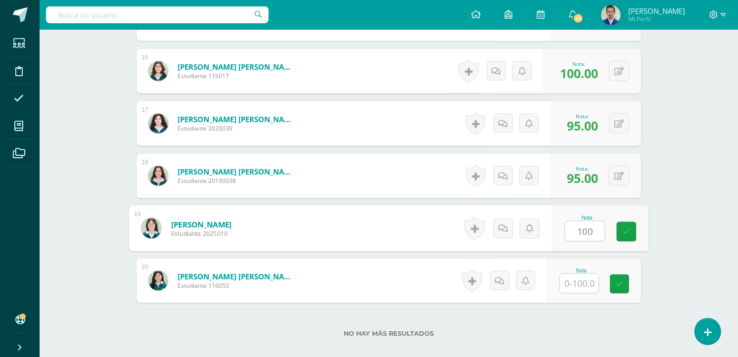
type input "100"
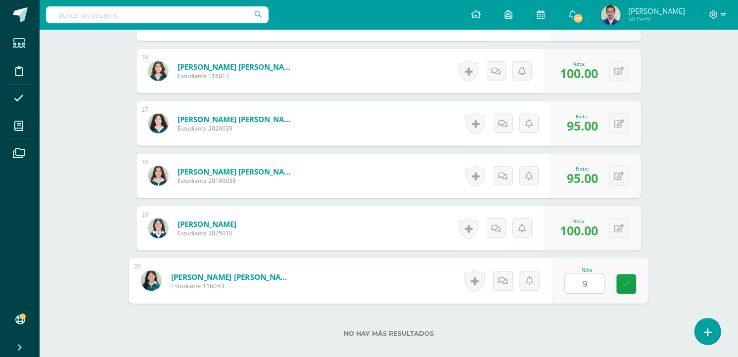
type input "95"
click at [621, 283] on link at bounding box center [627, 284] width 20 height 20
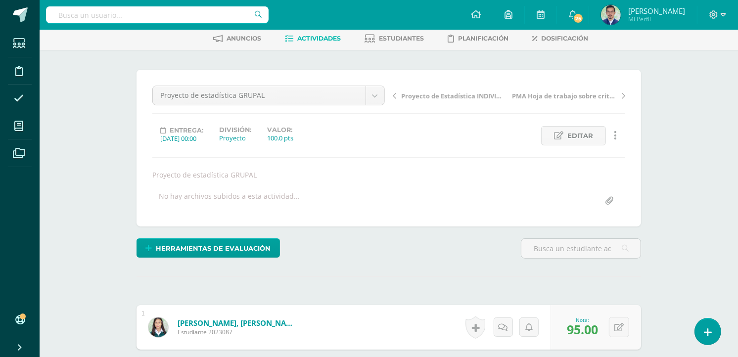
scroll to position [0, 0]
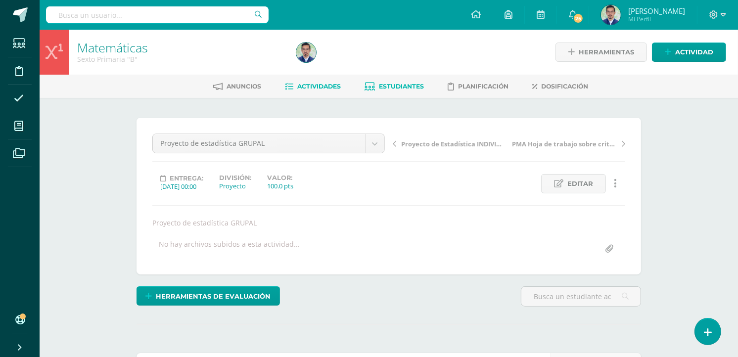
click at [403, 88] on span "Estudiantes" at bounding box center [401, 86] width 45 height 7
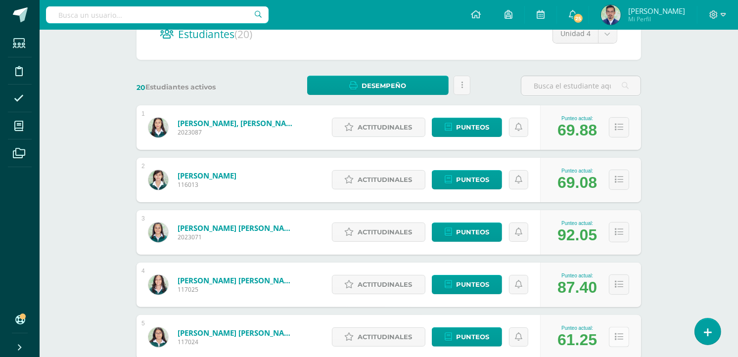
scroll to position [220, 0]
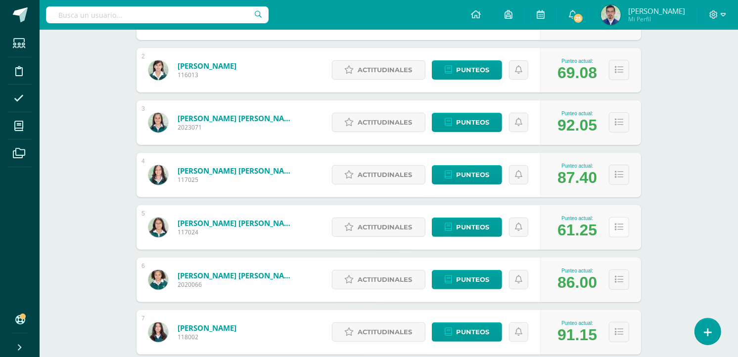
click at [616, 224] on icon at bounding box center [619, 227] width 8 height 8
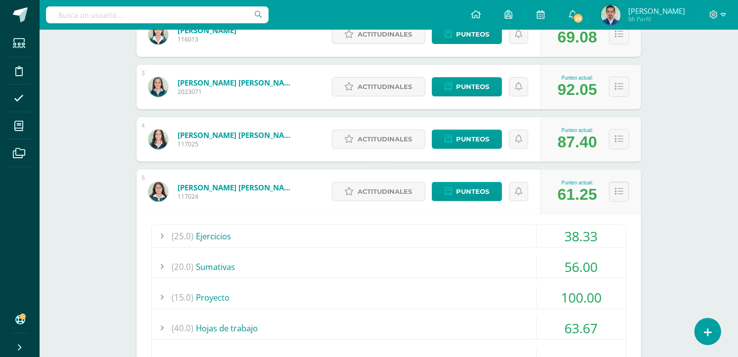
scroll to position [274, 0]
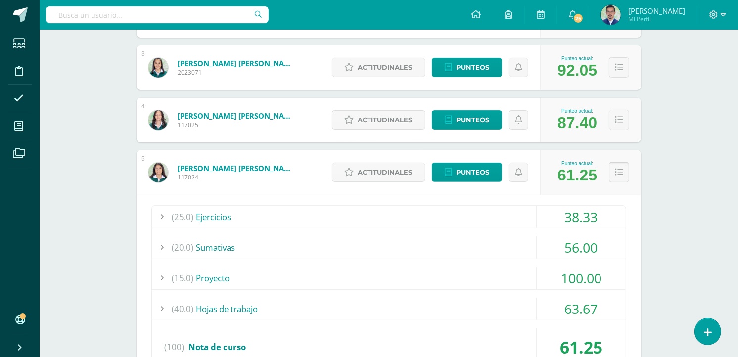
click at [620, 172] on icon at bounding box center [619, 172] width 8 height 8
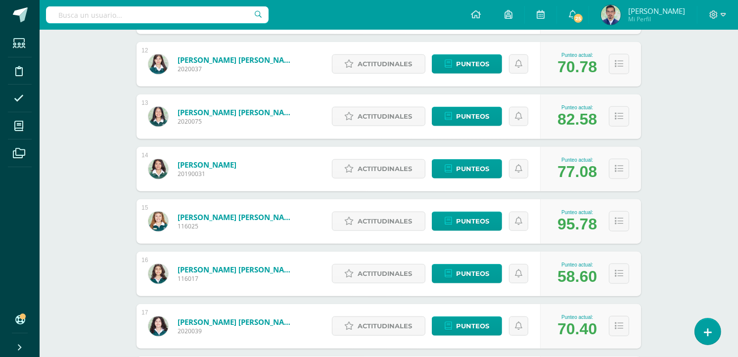
scroll to position [769, 0]
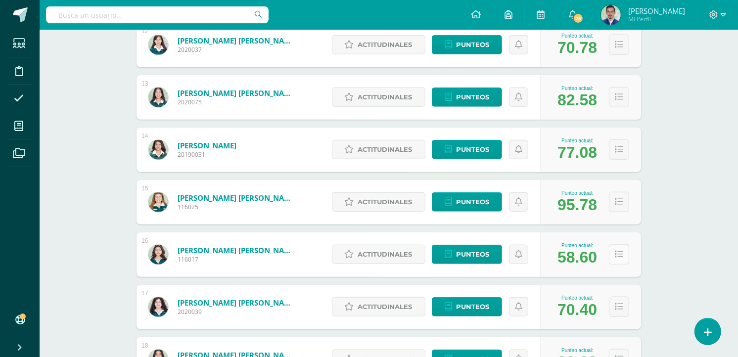
click at [619, 251] on icon at bounding box center [619, 254] width 8 height 8
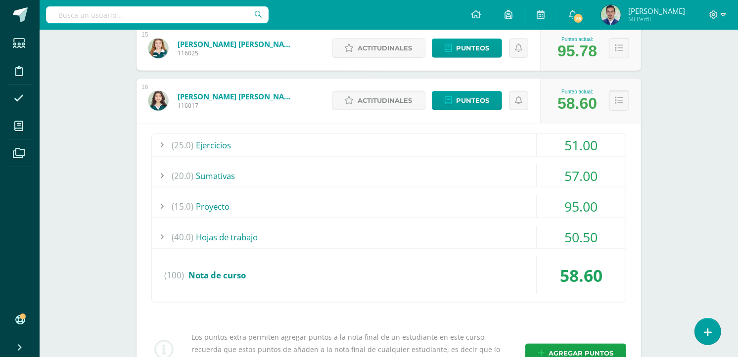
scroll to position [934, 0]
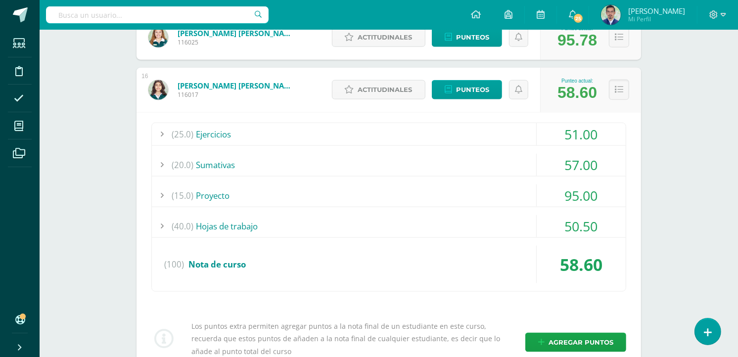
click at [620, 86] on icon at bounding box center [619, 90] width 8 height 8
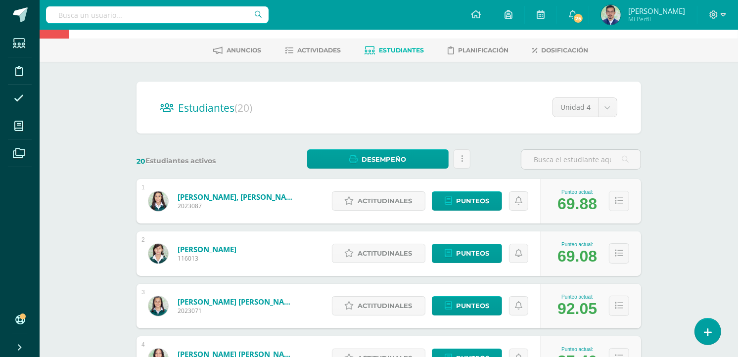
scroll to position [0, 0]
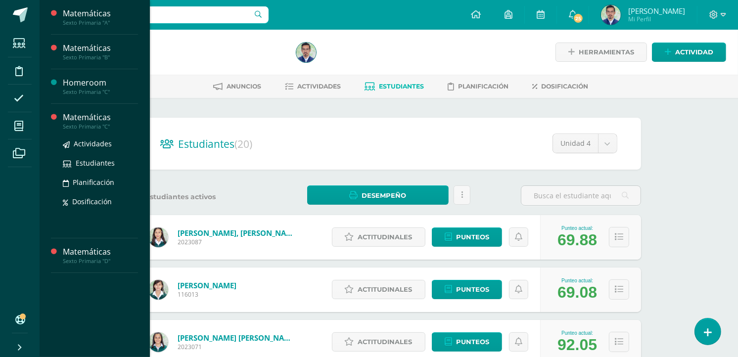
click at [85, 122] on div "Matemáticas" at bounding box center [100, 117] width 75 height 11
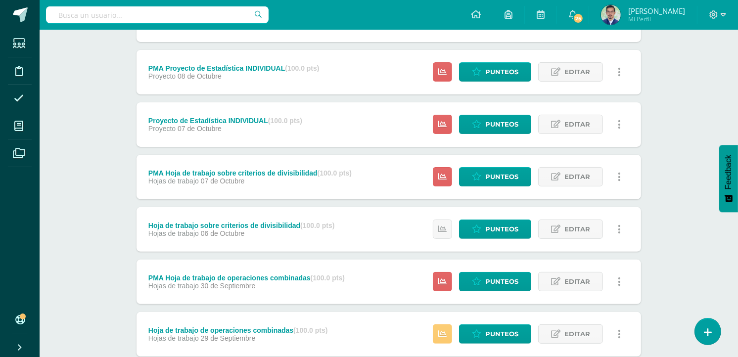
scroll to position [110, 0]
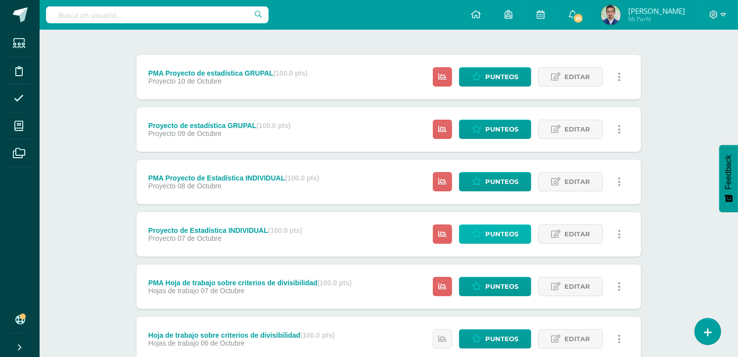
click at [496, 237] on span "Punteos" at bounding box center [501, 234] width 33 height 18
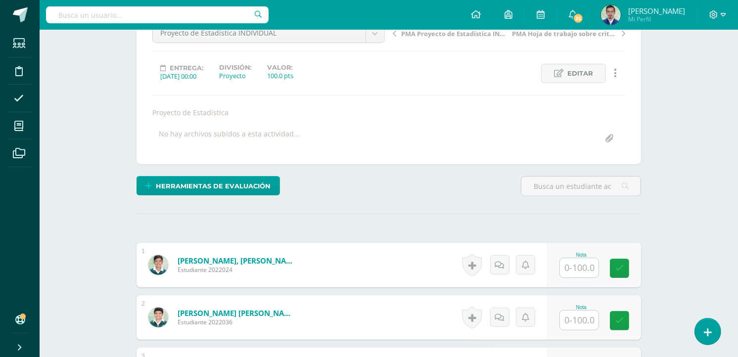
scroll to position [220, 0]
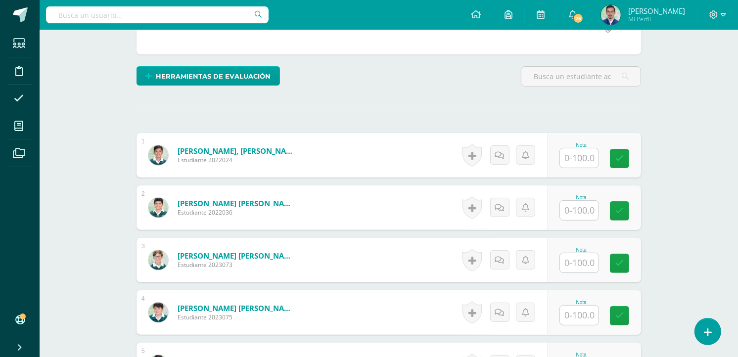
click at [579, 158] on input "text" at bounding box center [579, 157] width 39 height 19
type input "100"
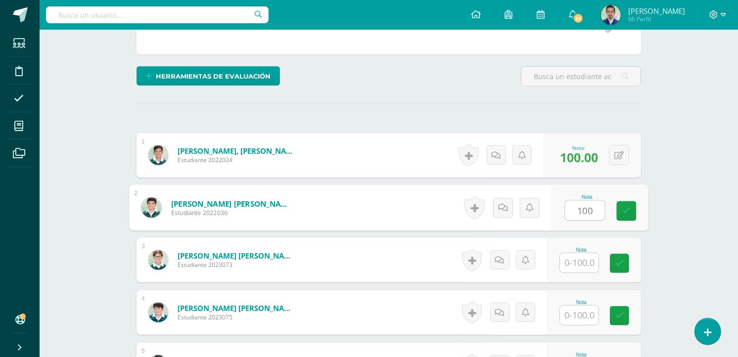
type input "100"
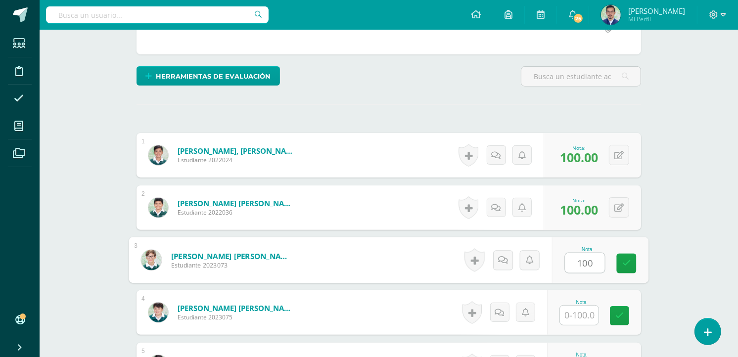
type input "100"
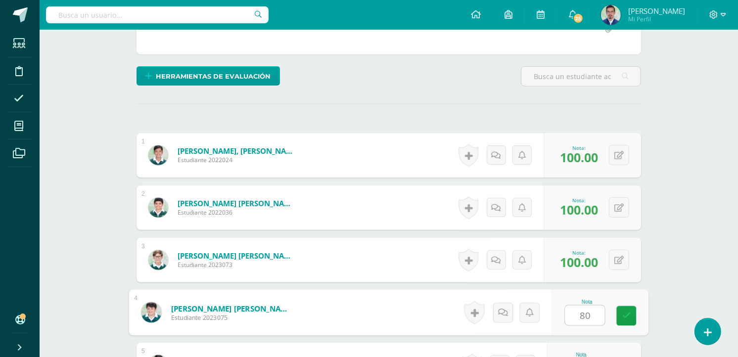
type input "80"
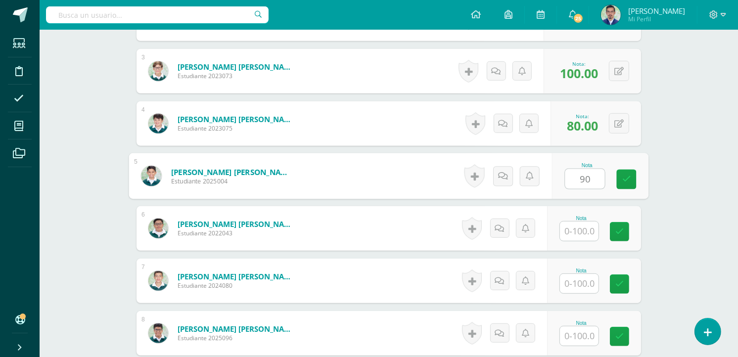
type input "90"
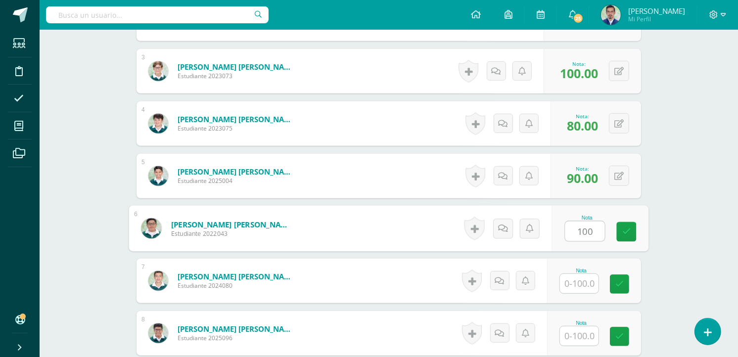
type input "100"
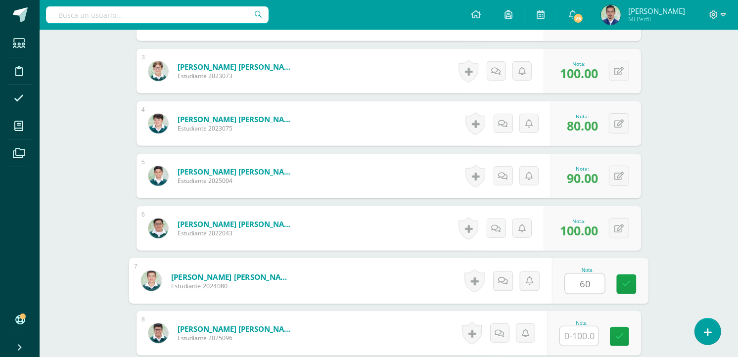
type input "60"
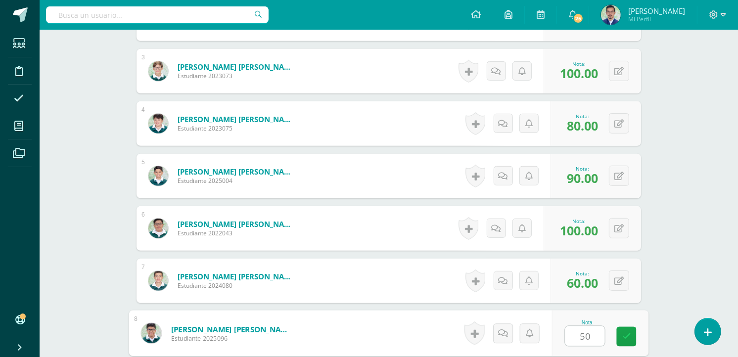
type input "50"
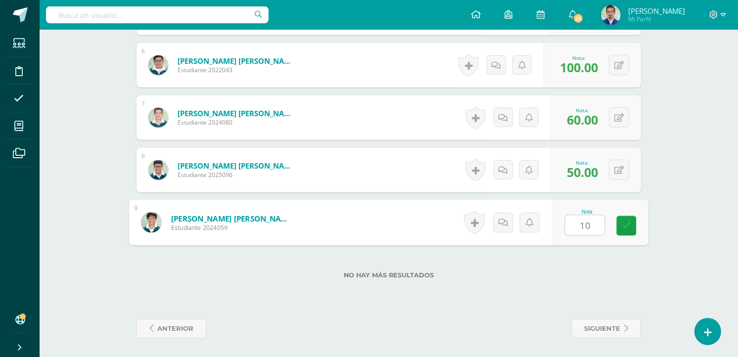
type input "100"
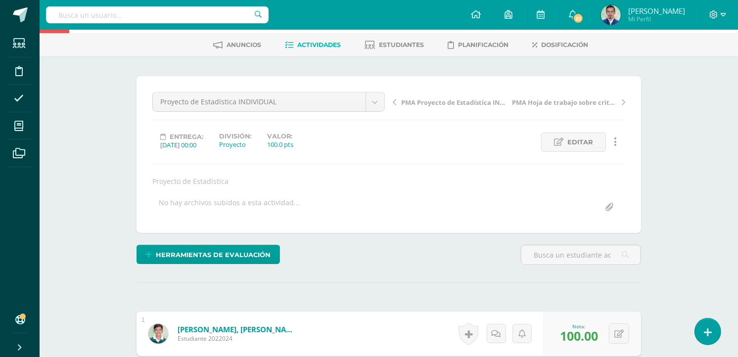
scroll to position [23, 0]
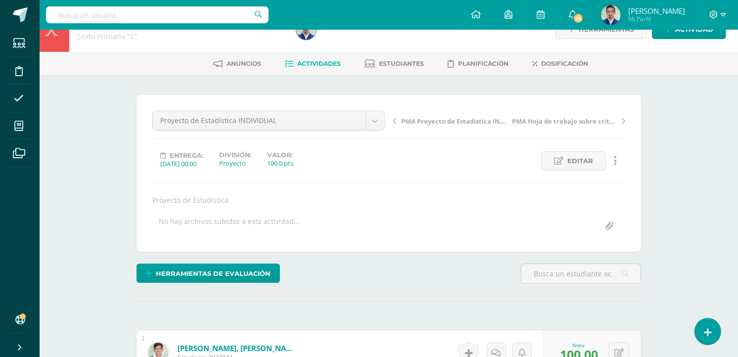
click at [313, 62] on span "Actividades" at bounding box center [319, 63] width 44 height 7
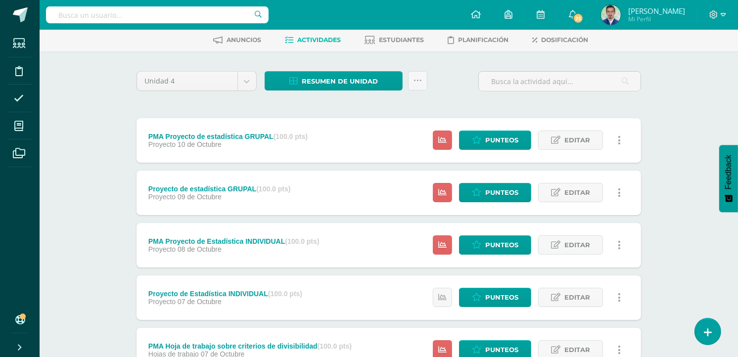
scroll to position [110, 0]
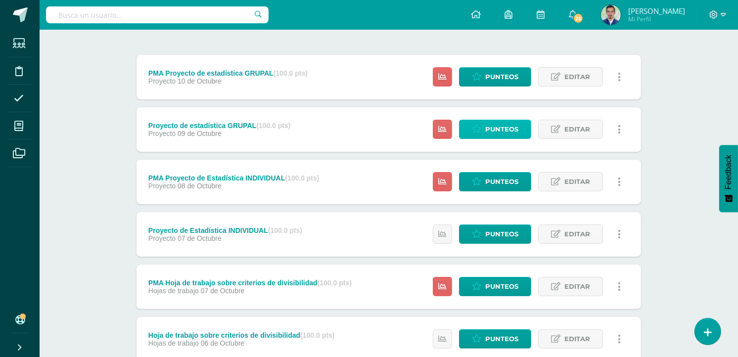
click at [488, 131] on span "Punteos" at bounding box center [501, 129] width 33 height 18
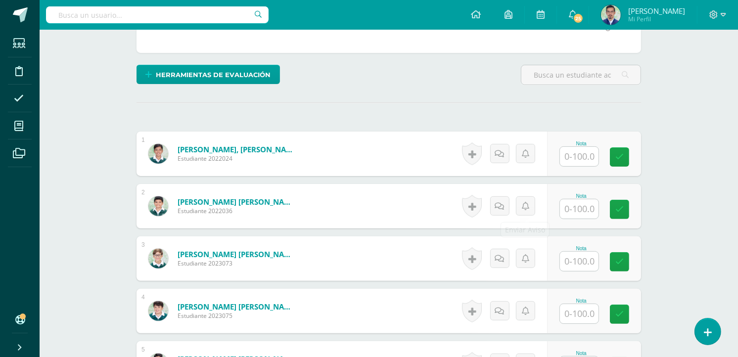
scroll to position [223, 0]
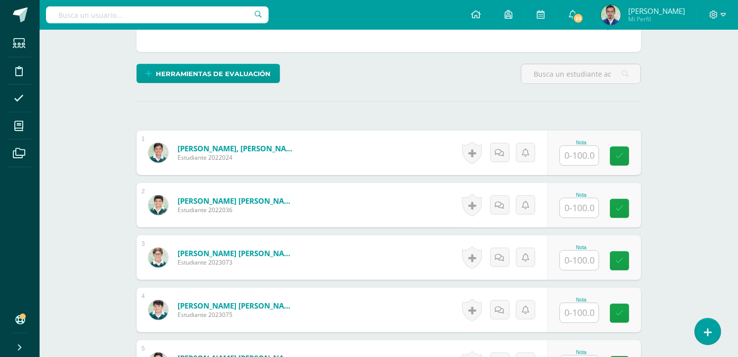
click at [574, 155] on input "text" at bounding box center [579, 155] width 39 height 19
type input "100"
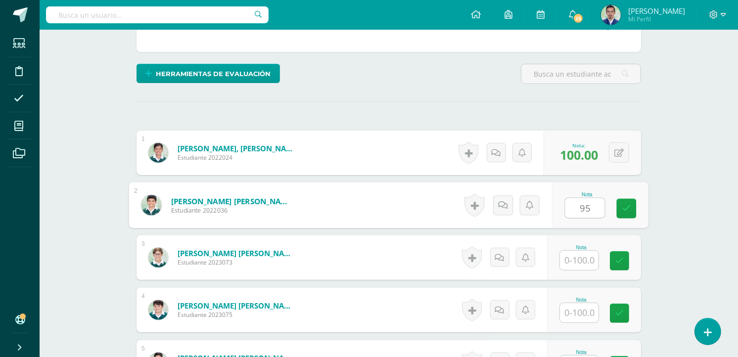
type input "95"
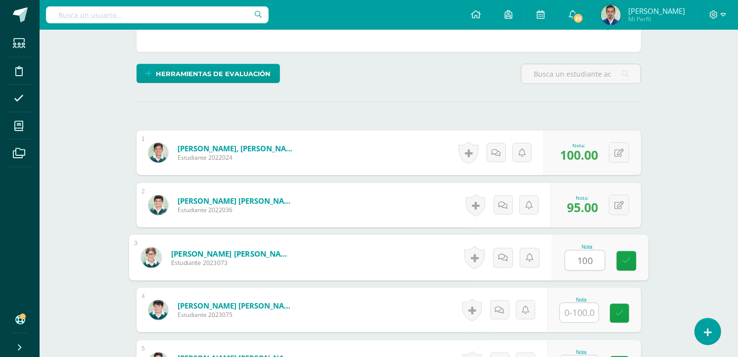
type input "100"
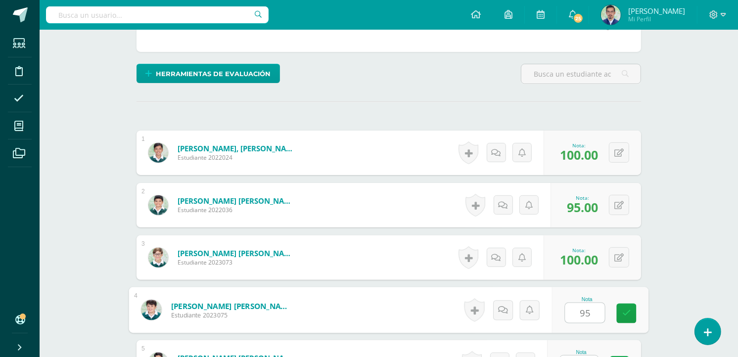
type input "95"
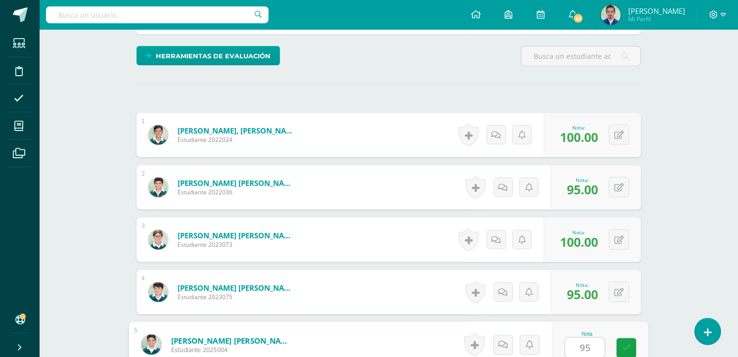
type input "95"
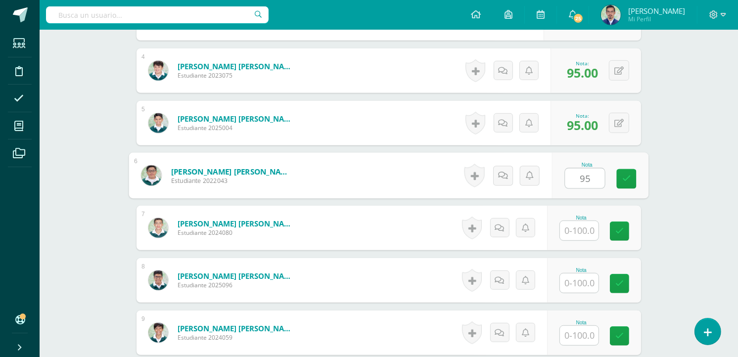
type input "95"
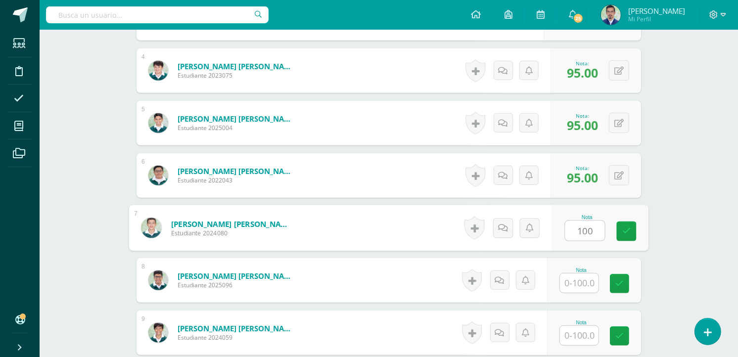
type input "100"
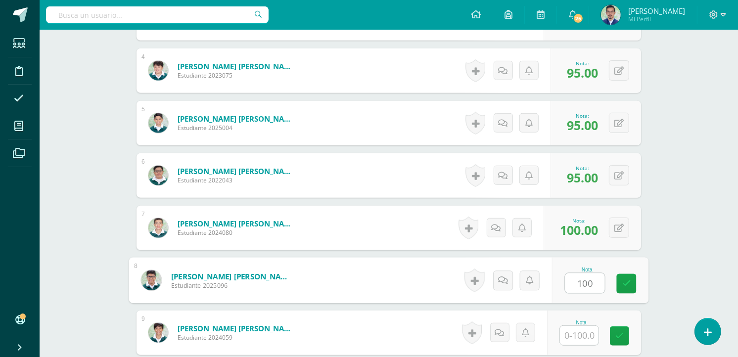
type input "100"
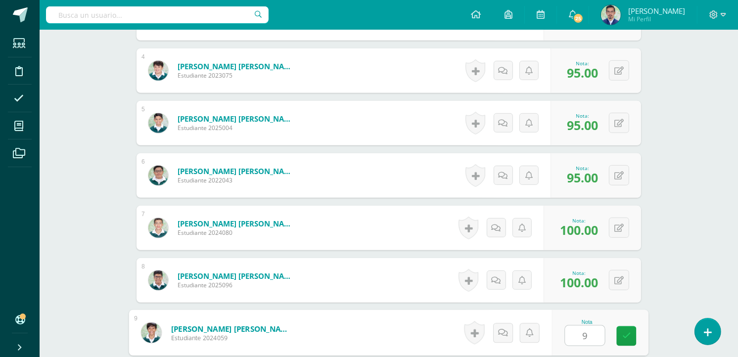
type input "95"
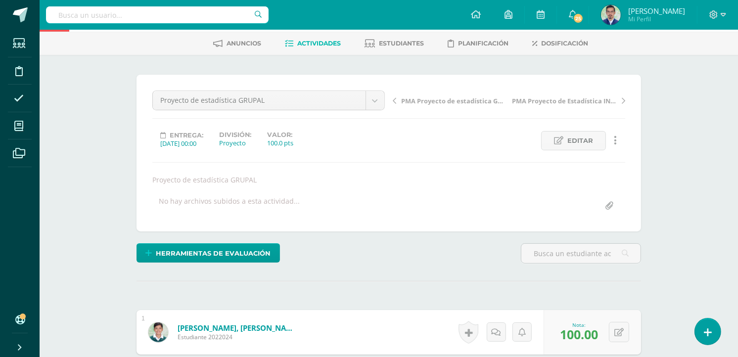
scroll to position [0, 0]
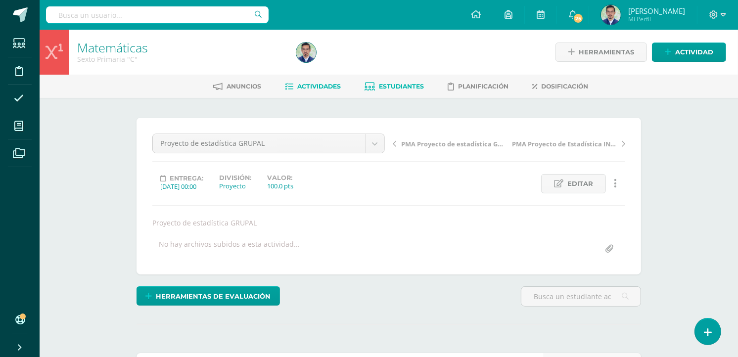
click at [401, 85] on span "Estudiantes" at bounding box center [401, 86] width 45 height 7
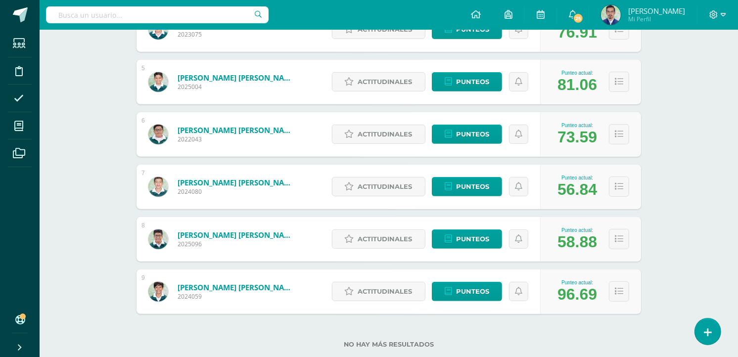
scroll to position [387, 0]
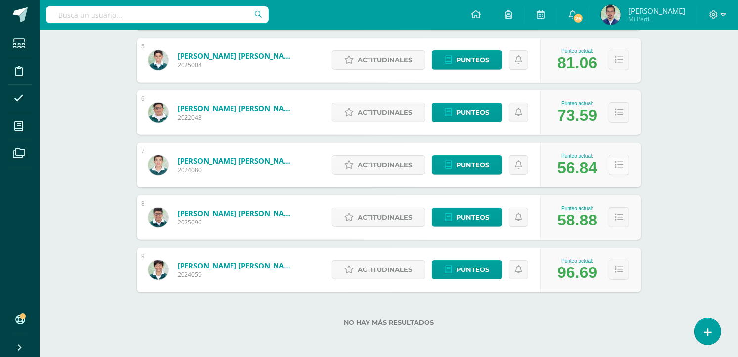
click at [613, 166] on button at bounding box center [619, 165] width 20 height 20
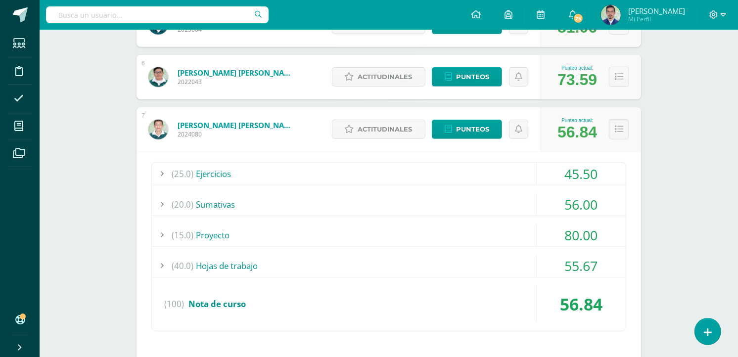
scroll to position [442, 0]
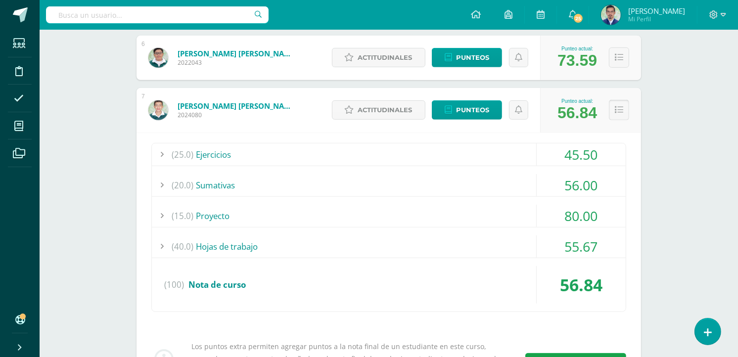
click at [619, 101] on button at bounding box center [619, 110] width 20 height 20
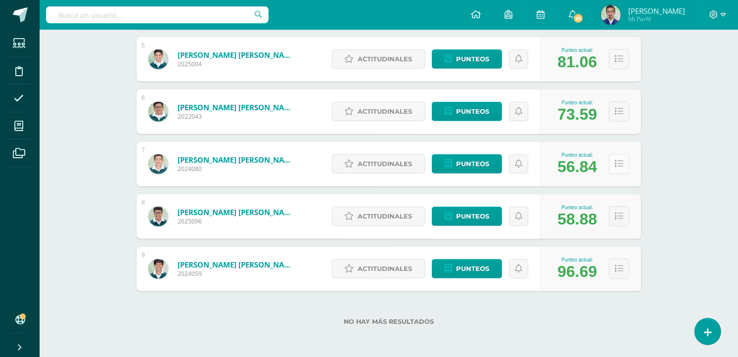
scroll to position [387, 0]
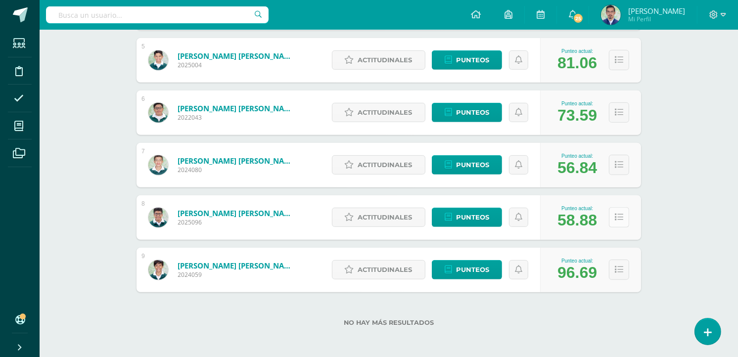
click at [617, 214] on icon at bounding box center [619, 217] width 8 height 8
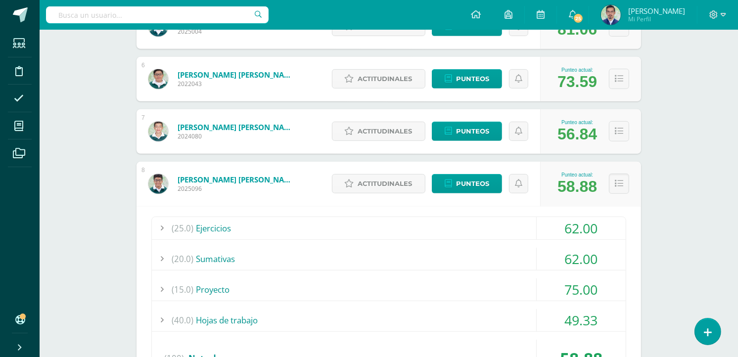
scroll to position [439, 0]
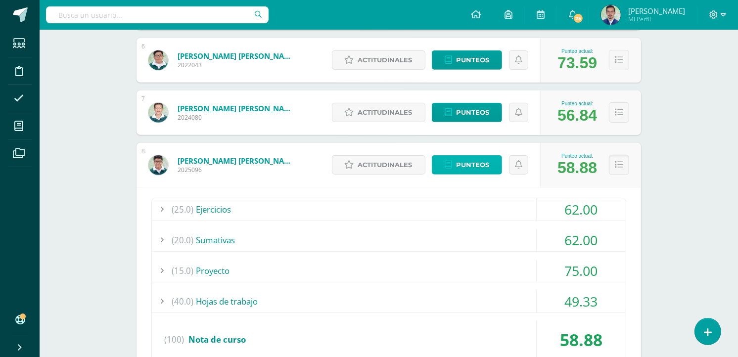
click at [458, 161] on span "Punteos" at bounding box center [472, 165] width 33 height 18
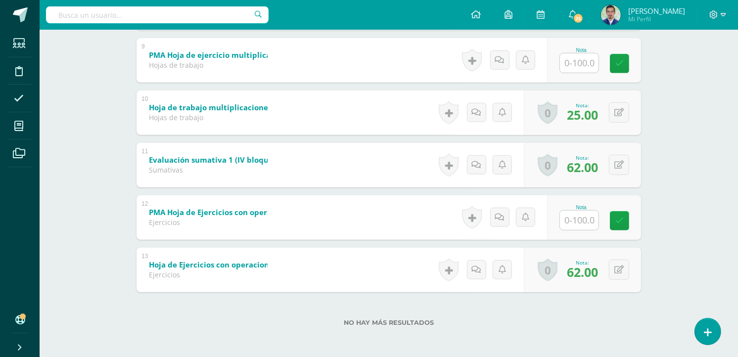
scroll to position [629, 0]
click at [582, 215] on input "text" at bounding box center [579, 219] width 39 height 19
type input "70"
click at [632, 221] on link at bounding box center [627, 220] width 20 height 20
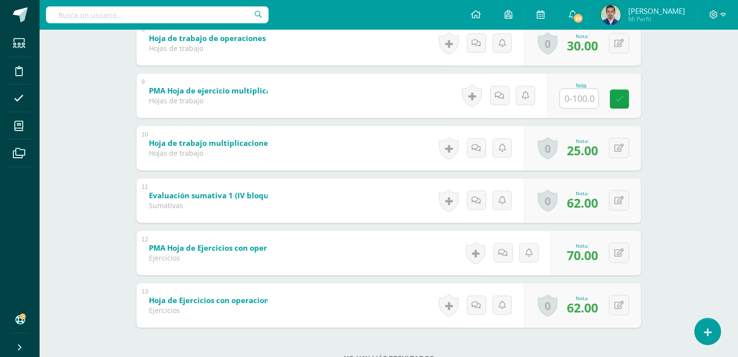
scroll to position [574, 0]
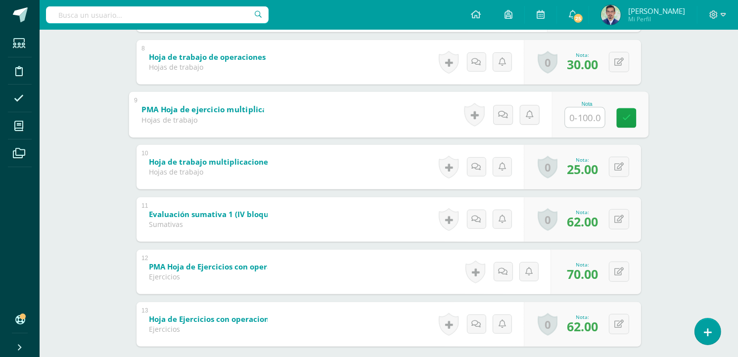
click at [584, 116] on input "text" at bounding box center [585, 117] width 40 height 20
type input "40"
click at [623, 120] on icon at bounding box center [626, 118] width 9 height 8
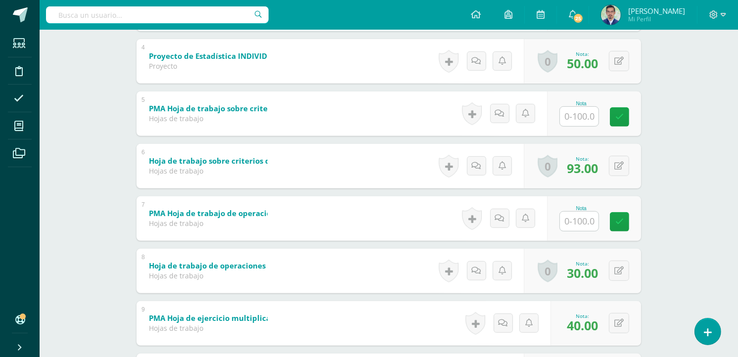
scroll to position [384, 0]
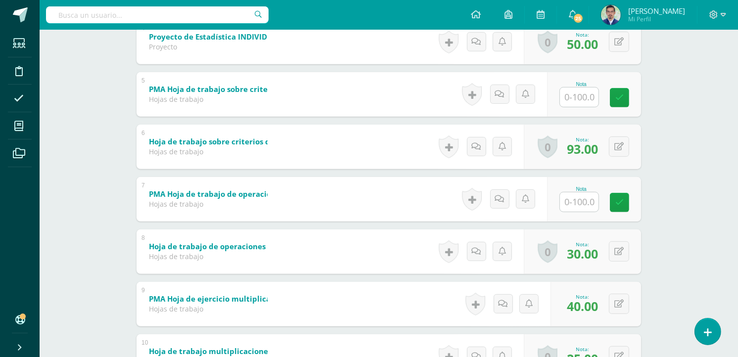
click at [587, 203] on input "text" at bounding box center [579, 201] width 39 height 19
type input "40"
click at [625, 203] on icon at bounding box center [626, 202] width 9 height 8
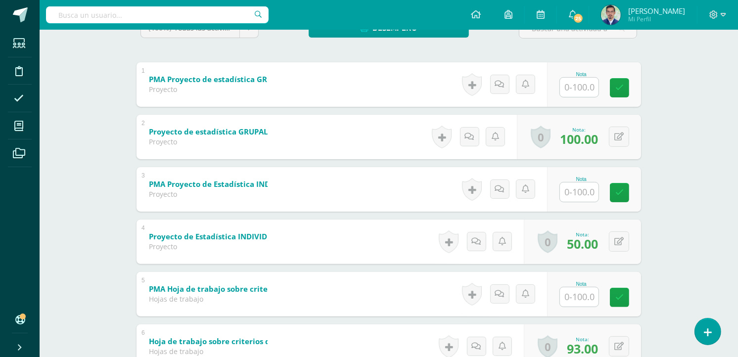
scroll to position [220, 0]
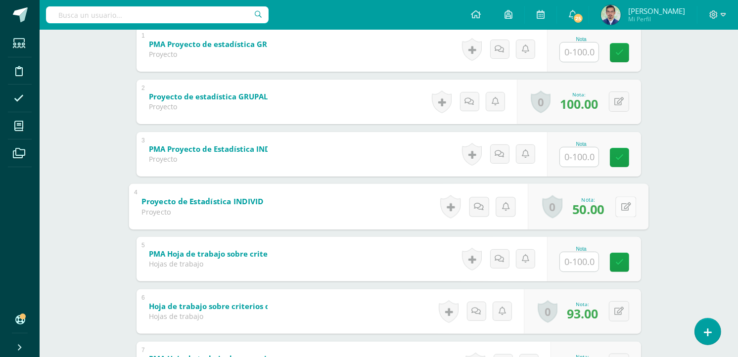
click at [617, 205] on button at bounding box center [625, 206] width 21 height 21
type input "80"
click at [594, 206] on link at bounding box center [600, 210] width 20 height 20
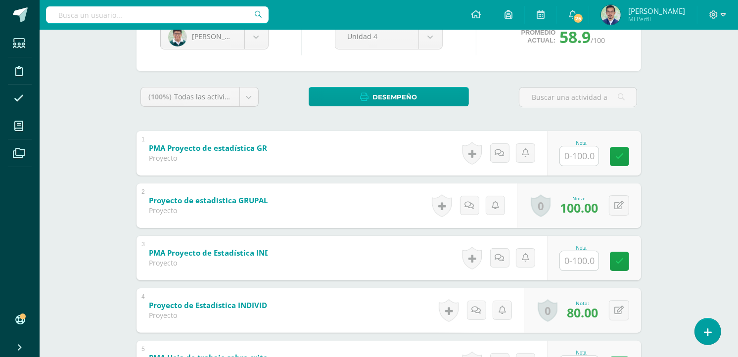
scroll to position [0, 0]
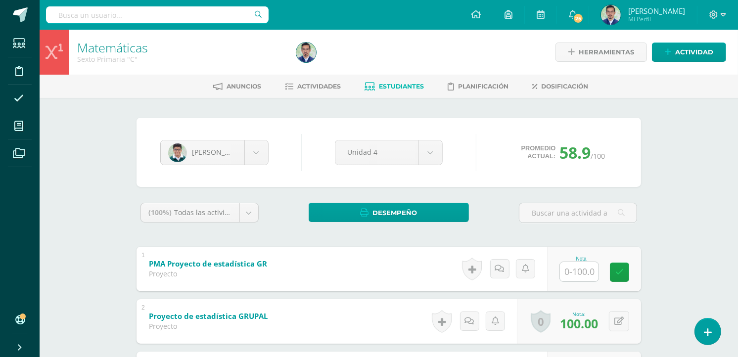
click at [413, 85] on span "Estudiantes" at bounding box center [401, 86] width 45 height 7
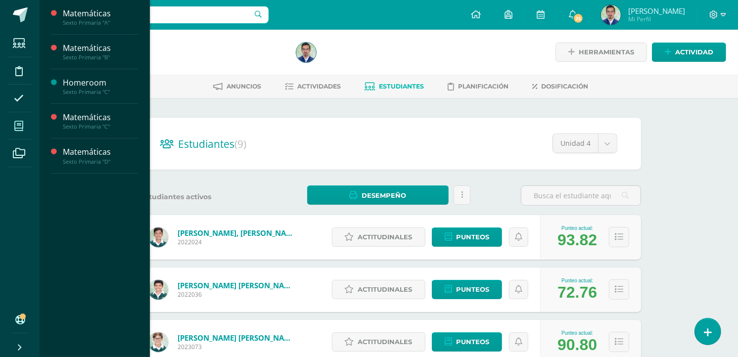
click at [18, 124] on icon at bounding box center [18, 126] width 9 height 10
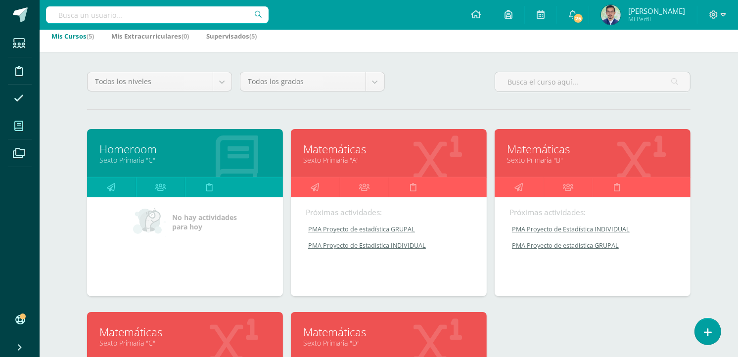
scroll to position [110, 0]
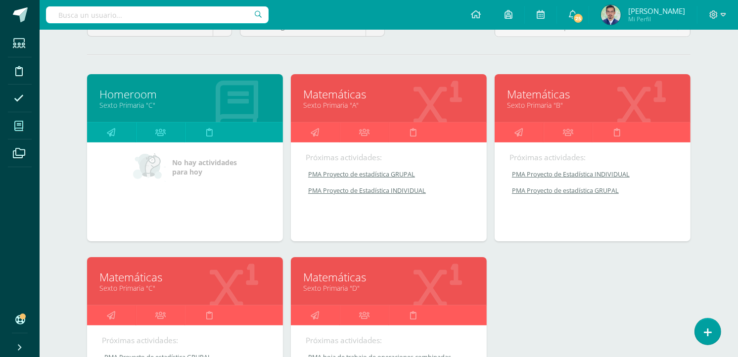
click at [547, 105] on link "Sexto Primaria "B"" at bounding box center [592, 104] width 171 height 9
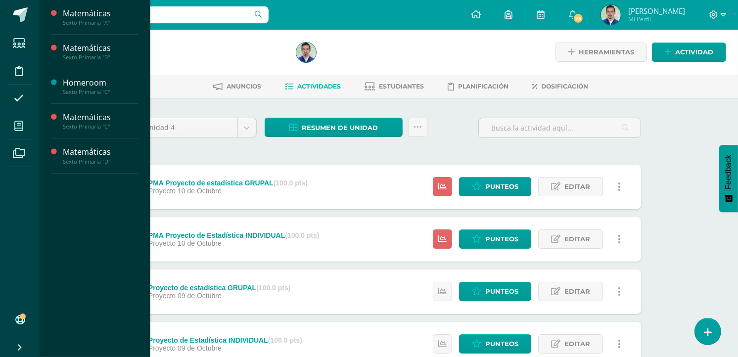
click at [18, 122] on icon at bounding box center [18, 126] width 9 height 10
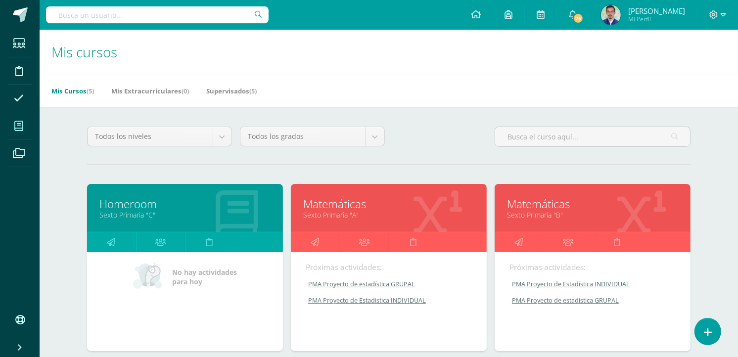
scroll to position [55, 0]
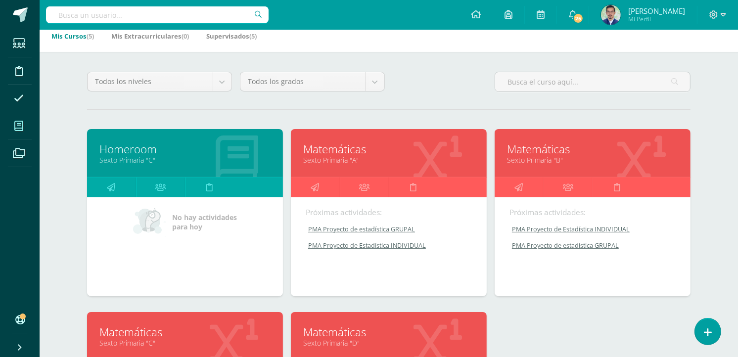
click at [341, 162] on link "Sexto Primaria "A"" at bounding box center [388, 159] width 171 height 9
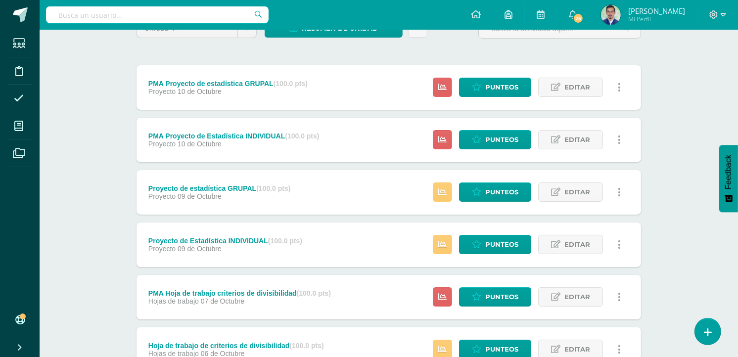
scroll to position [110, 0]
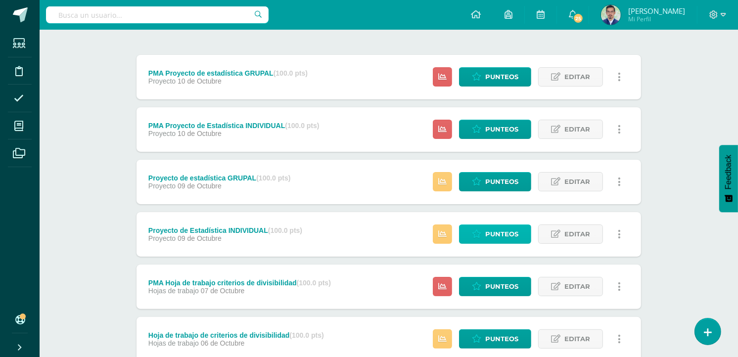
click at [487, 235] on span "Punteos" at bounding box center [501, 234] width 33 height 18
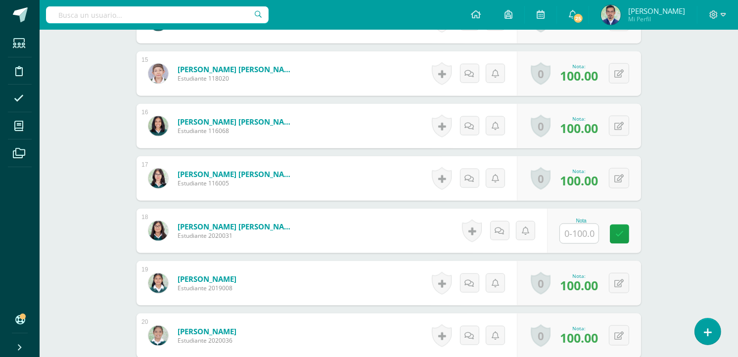
scroll to position [1036, 0]
click at [580, 228] on input "text" at bounding box center [585, 234] width 40 height 20
type input "70"
click at [625, 234] on icon at bounding box center [626, 233] width 9 height 8
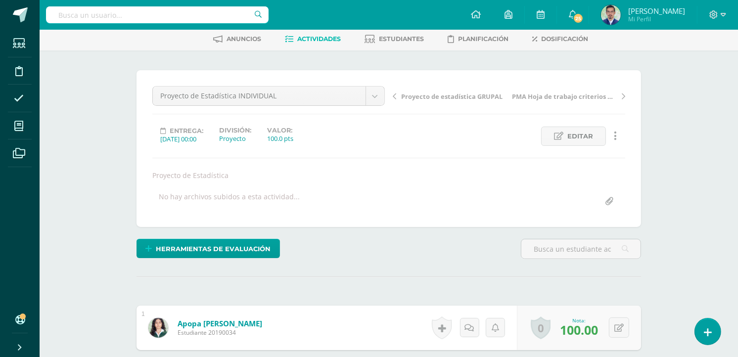
scroll to position [0, 0]
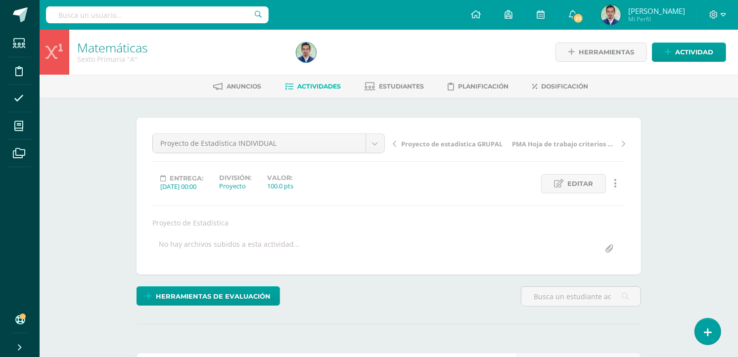
click at [452, 145] on span "Proyecto de estadística GRUPAL" at bounding box center [451, 143] width 101 height 9
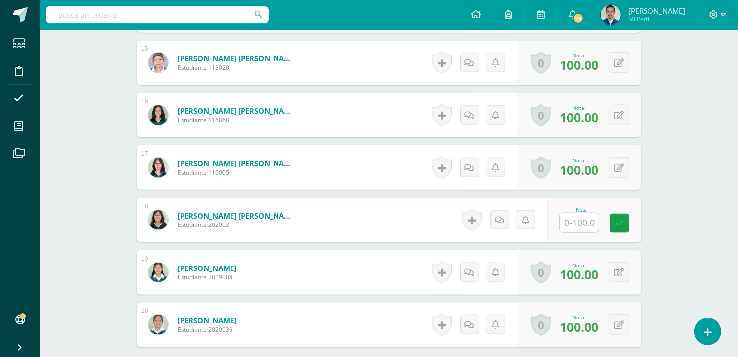
scroll to position [1047, 0]
click at [576, 220] on input "text" at bounding box center [579, 222] width 39 height 19
type input "100"
click at [624, 219] on icon at bounding box center [626, 223] width 9 height 8
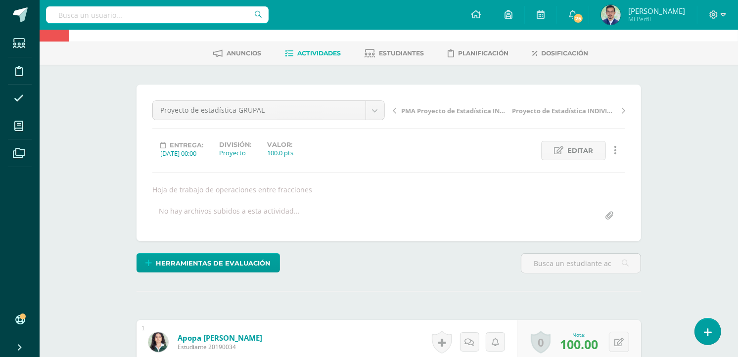
scroll to position [0, 0]
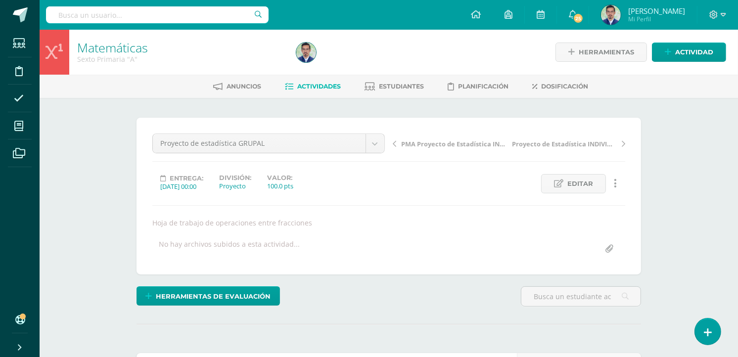
click at [324, 89] on span "Actividades" at bounding box center [319, 86] width 44 height 7
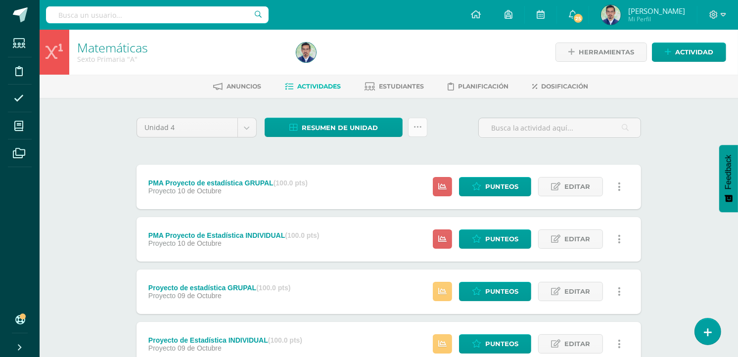
click at [418, 127] on icon at bounding box center [417, 127] width 8 height 8
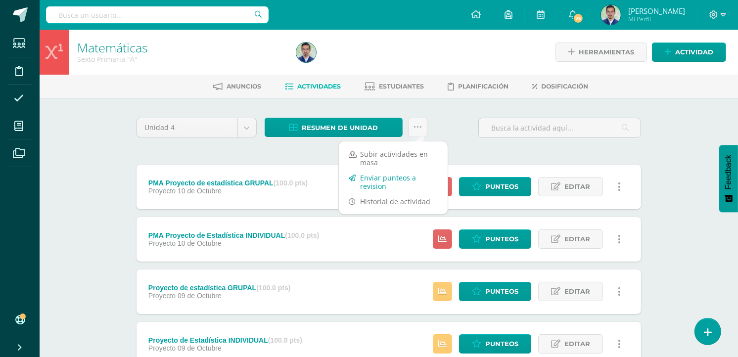
click at [372, 184] on link "Enviar punteos a revision" at bounding box center [393, 182] width 109 height 24
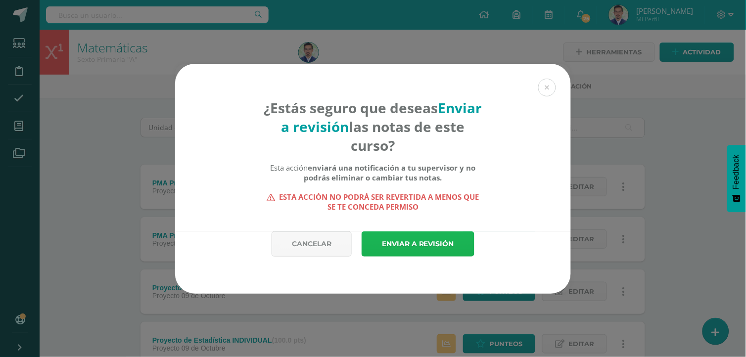
click at [425, 246] on link "Enviar a revisión" at bounding box center [418, 243] width 113 height 25
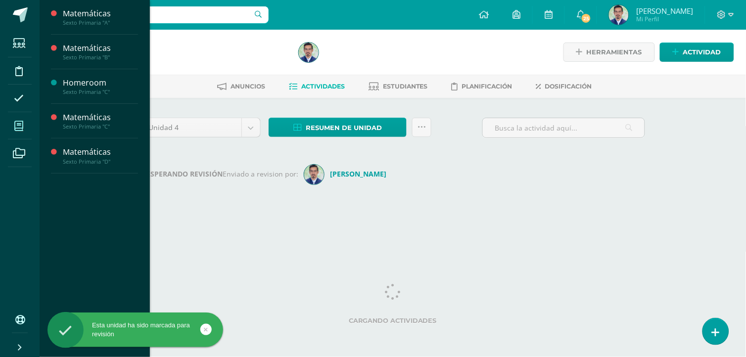
click at [16, 125] on icon at bounding box center [18, 126] width 9 height 10
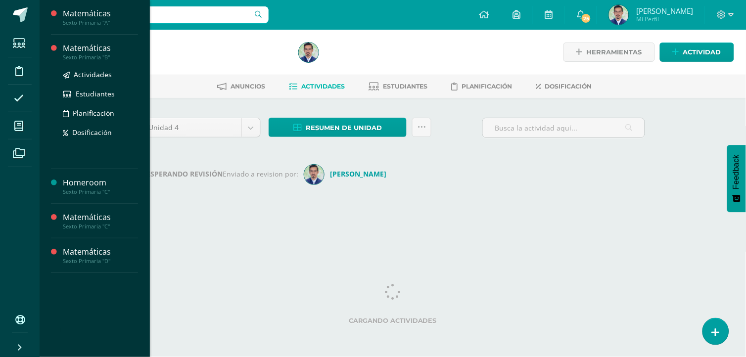
click at [95, 52] on div "Matemáticas" at bounding box center [100, 48] width 75 height 11
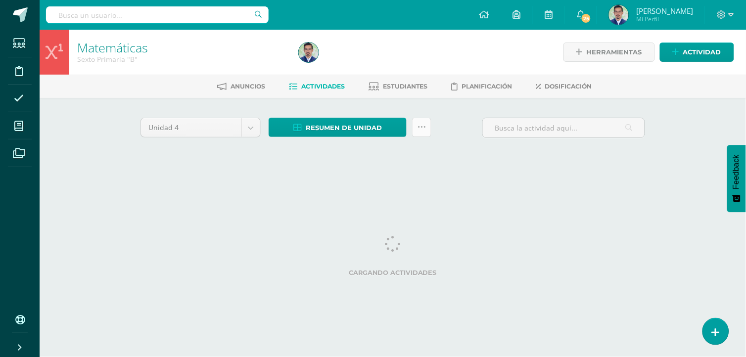
click at [422, 125] on icon at bounding box center [421, 127] width 8 height 8
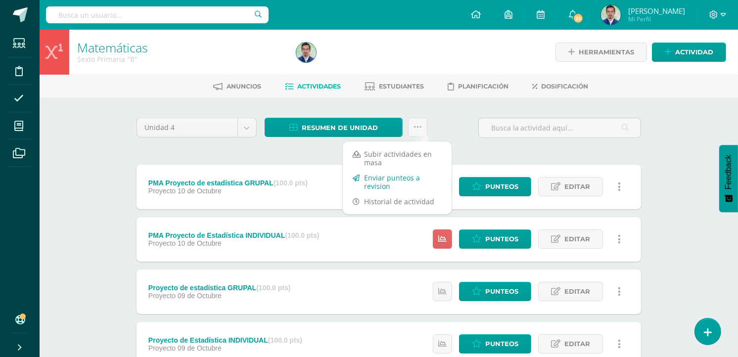
click at [372, 181] on link "Enviar punteos a revision" at bounding box center [397, 182] width 109 height 24
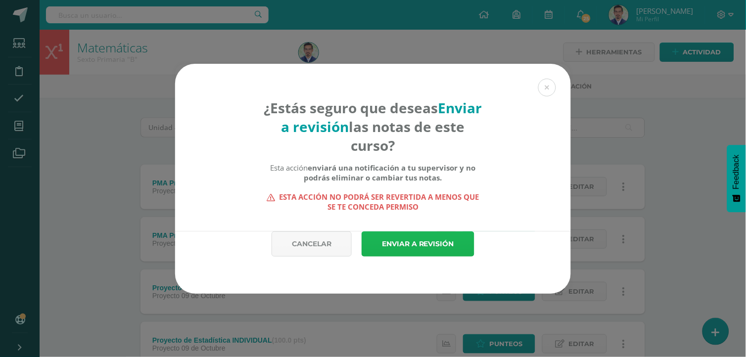
click at [410, 236] on link "Enviar a revisión" at bounding box center [418, 243] width 113 height 25
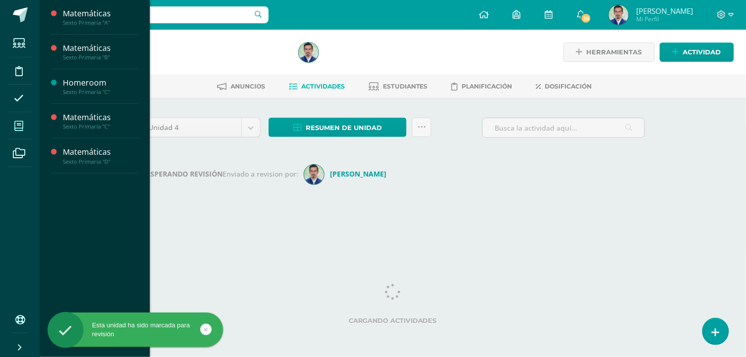
click at [21, 125] on icon at bounding box center [18, 126] width 9 height 10
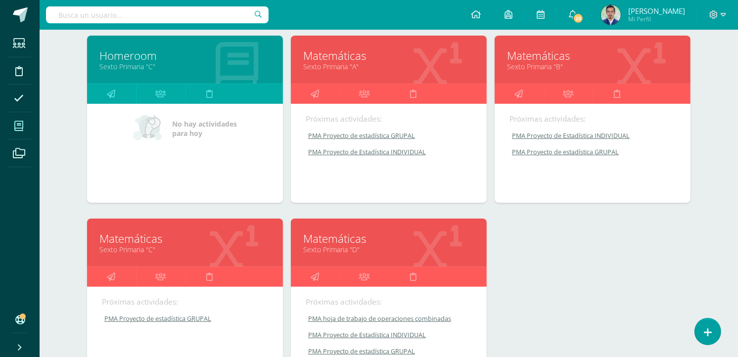
scroll to position [165, 0]
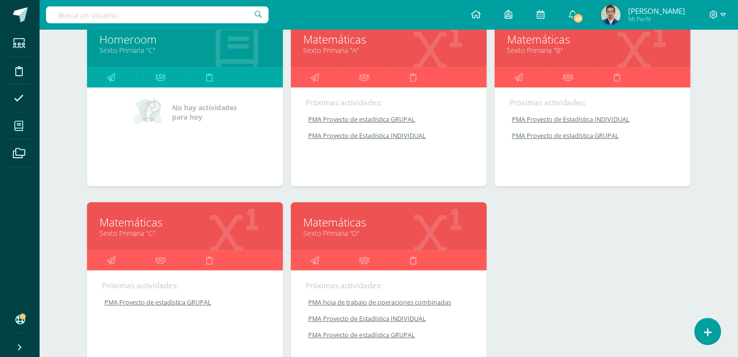
click at [136, 230] on link "Sexto Primaria "C"" at bounding box center [184, 232] width 171 height 9
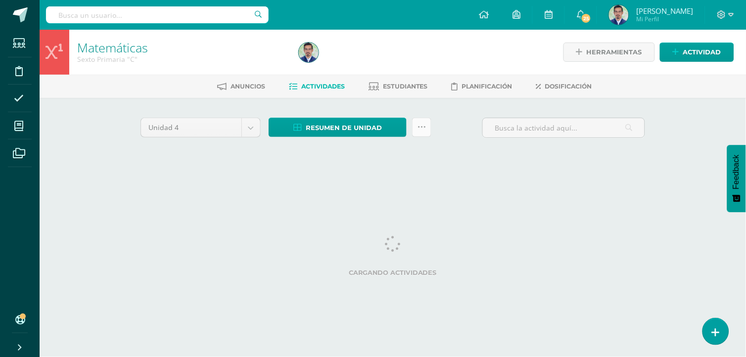
click at [420, 127] on icon at bounding box center [421, 127] width 8 height 8
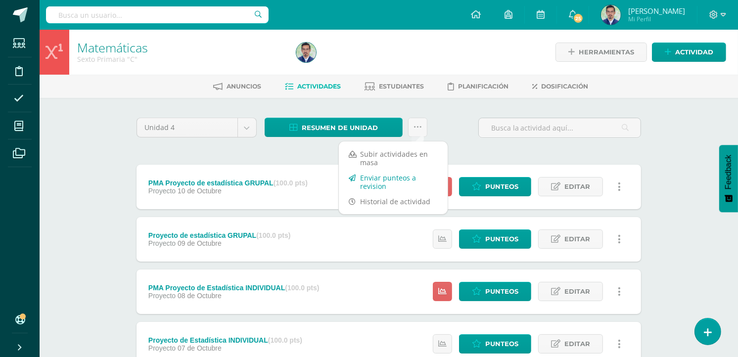
click at [396, 186] on link "Enviar punteos a revision" at bounding box center [393, 182] width 109 height 24
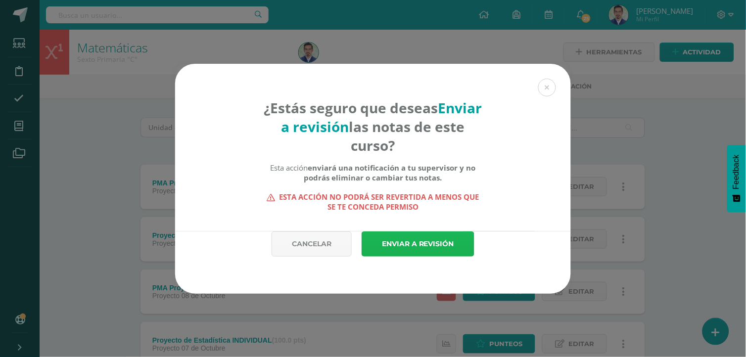
click at [418, 239] on link "Enviar a revisión" at bounding box center [418, 243] width 113 height 25
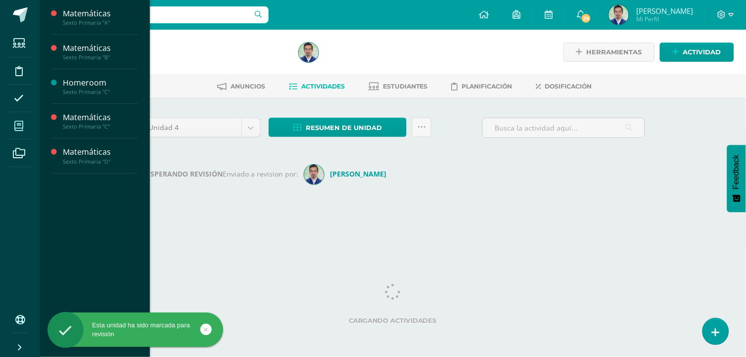
click at [18, 120] on span at bounding box center [19, 126] width 22 height 22
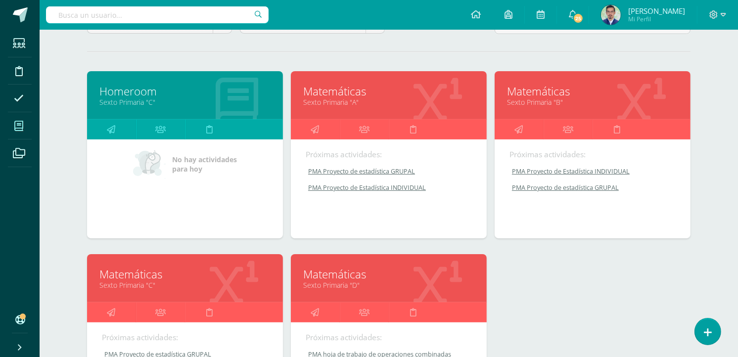
scroll to position [165, 0]
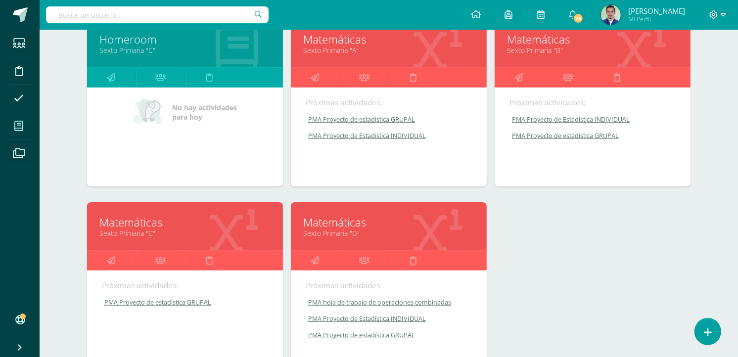
click at [339, 233] on link "Sexto Primaria "D"" at bounding box center [388, 232] width 171 height 9
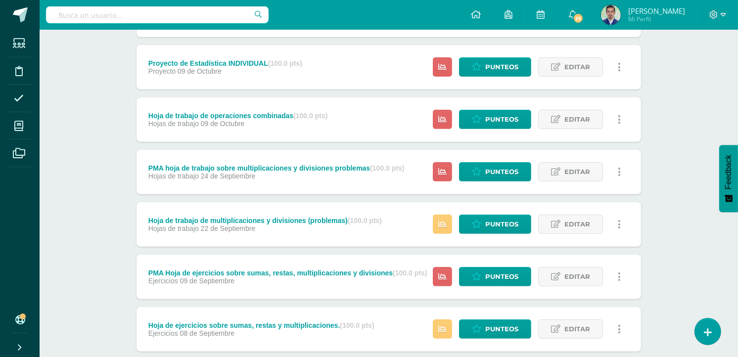
scroll to position [329, 0]
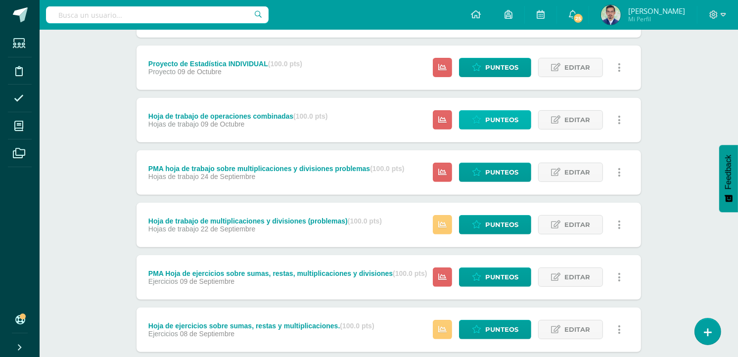
click at [496, 124] on span "Punteos" at bounding box center [501, 120] width 33 height 18
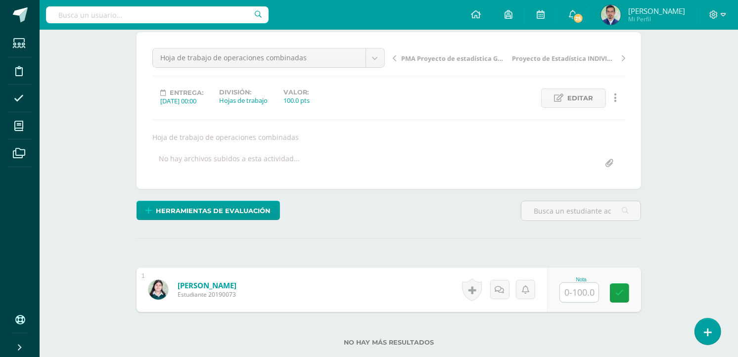
scroll to position [86, 0]
click at [568, 293] on input "text" at bounding box center [579, 291] width 39 height 19
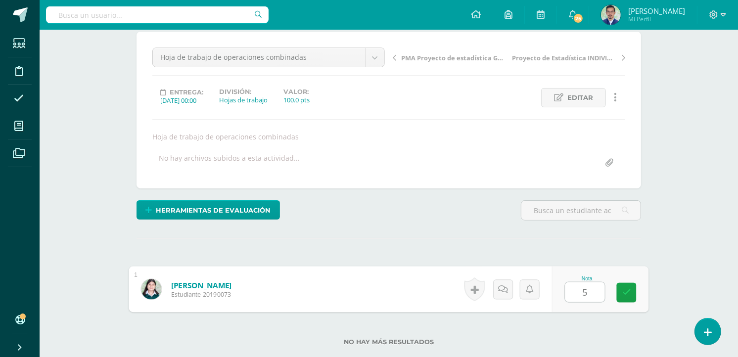
type input "55"
drag, startPoint x: 626, startPoint y: 289, endPoint x: 629, endPoint y: 282, distance: 7.5
click at [627, 288] on icon at bounding box center [626, 292] width 9 height 8
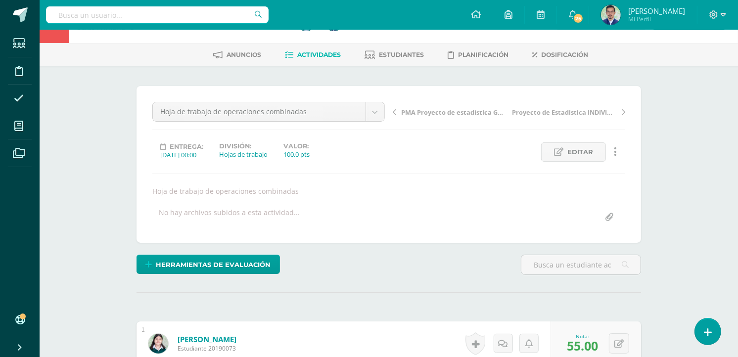
scroll to position [0, 0]
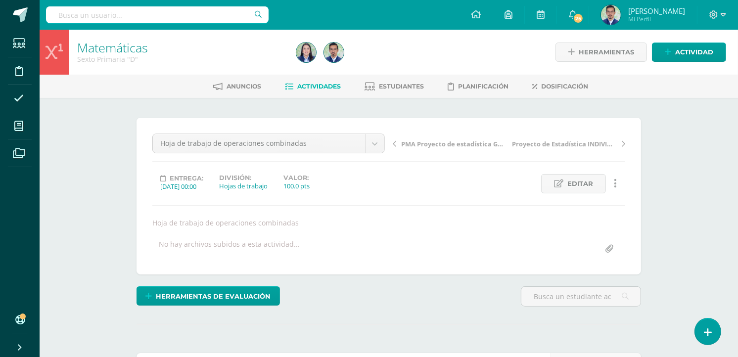
click at [320, 89] on span "Actividades" at bounding box center [319, 86] width 44 height 7
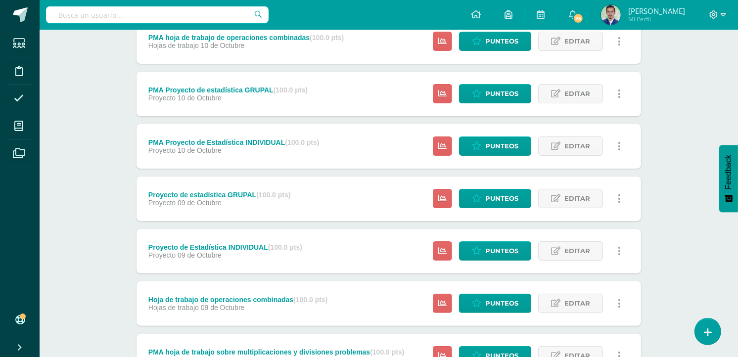
scroll to position [165, 0]
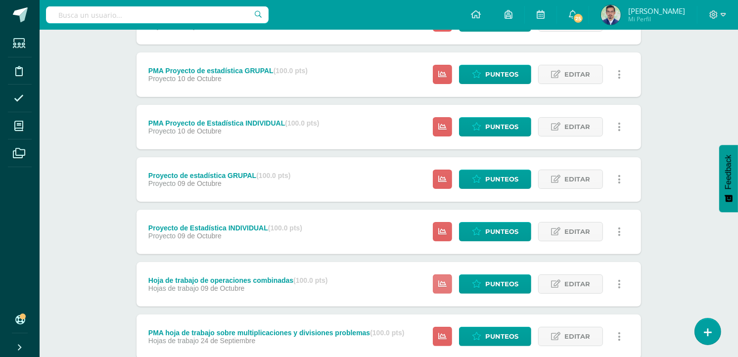
click at [442, 282] on icon at bounding box center [442, 284] width 8 height 8
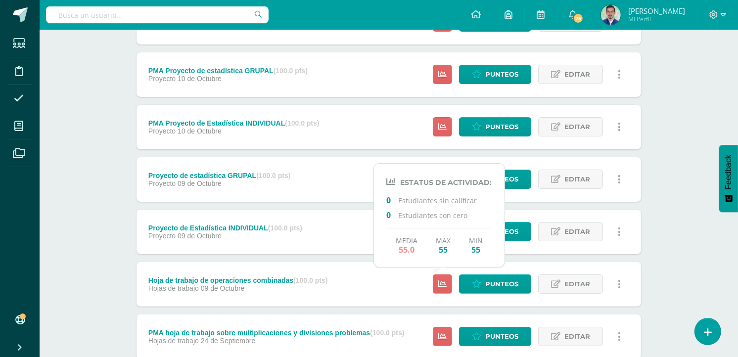
click at [380, 282] on div "Hoja de trabajo de operaciones combinadas (100.0 pts) Hojas de trabajo 09 de Oc…" at bounding box center [389, 284] width 504 height 45
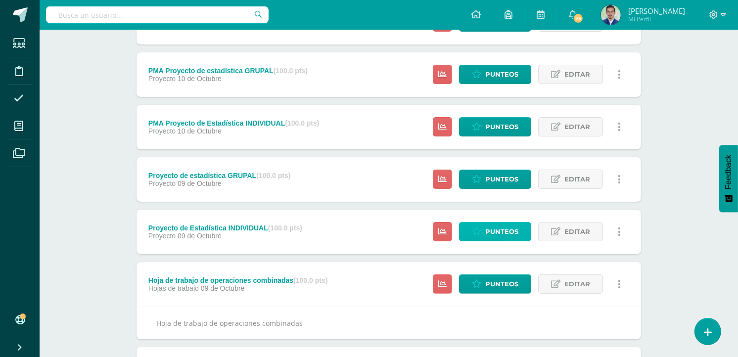
click at [498, 234] on span "Punteos" at bounding box center [501, 232] width 33 height 18
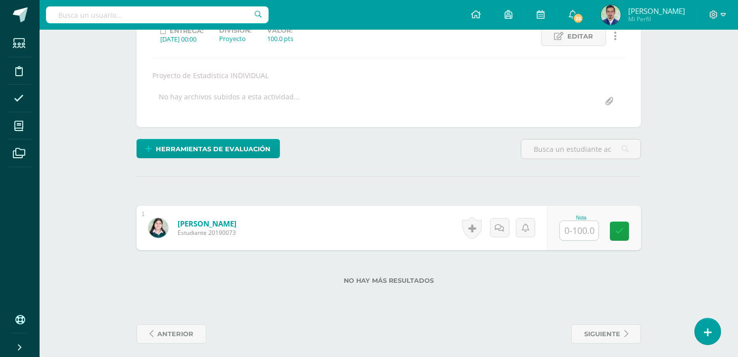
scroll to position [153, 0]
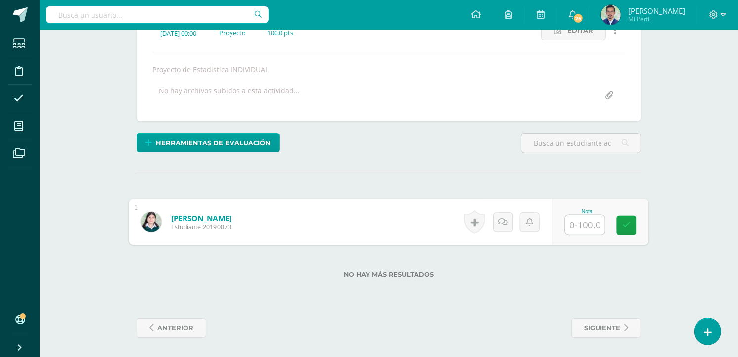
click at [580, 228] on input "text" at bounding box center [585, 225] width 40 height 20
type input "70"
click at [629, 223] on icon at bounding box center [626, 225] width 9 height 8
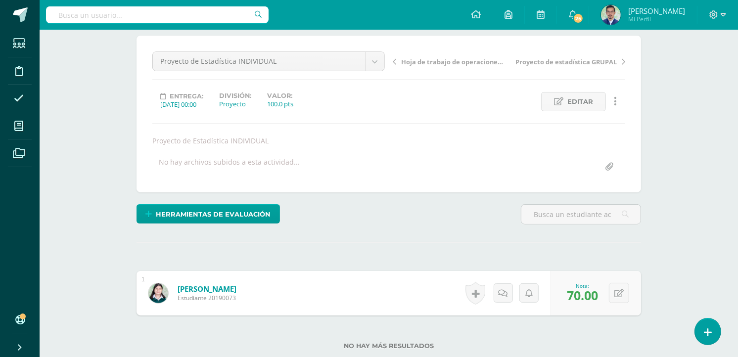
scroll to position [0, 0]
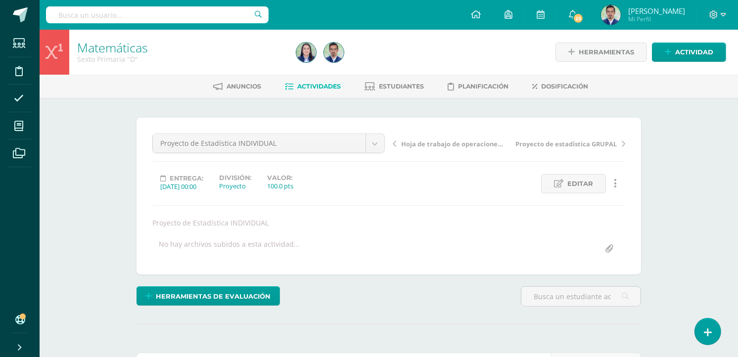
click at [586, 146] on span "Proyecto de estadística GRUPAL" at bounding box center [565, 143] width 101 height 9
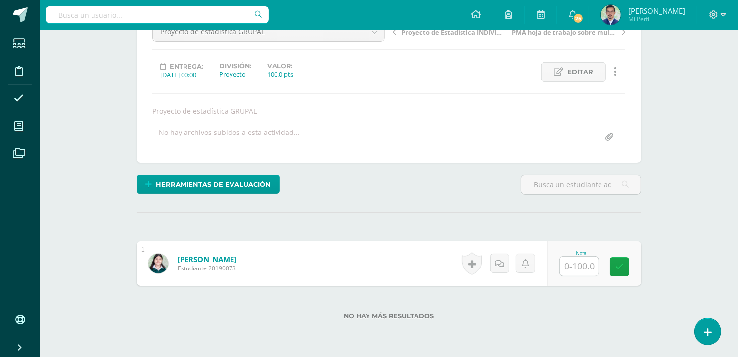
scroll to position [112, 0]
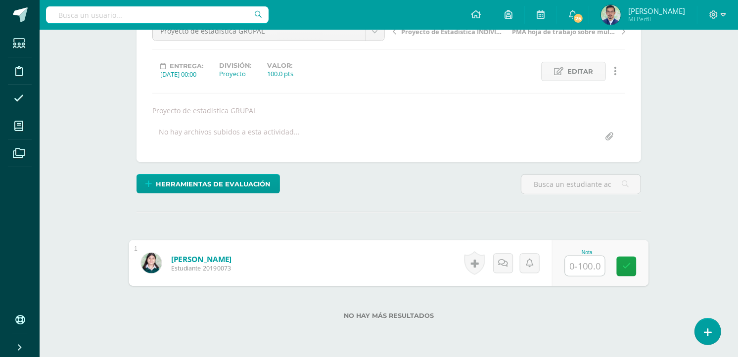
click at [576, 266] on input "text" at bounding box center [585, 266] width 40 height 20
drag, startPoint x: 575, startPoint y: 264, endPoint x: 621, endPoint y: 268, distance: 46.2
click at [621, 268] on link at bounding box center [627, 267] width 20 height 20
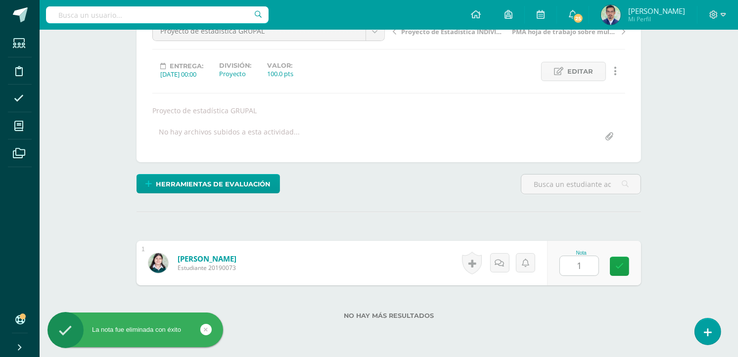
click at [567, 312] on label "No hay más resultados" at bounding box center [389, 315] width 504 height 7
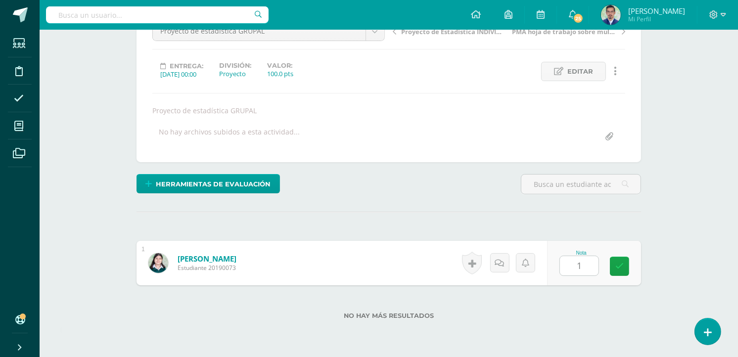
click at [487, 275] on div "Historial de actividad No hay historial para esta actividad Agregar Comentarios…" at bounding box center [502, 263] width 89 height 45
drag, startPoint x: 487, startPoint y: 275, endPoint x: 548, endPoint y: 275, distance: 60.8
drag, startPoint x: 548, startPoint y: 275, endPoint x: 575, endPoint y: 272, distance: 27.4
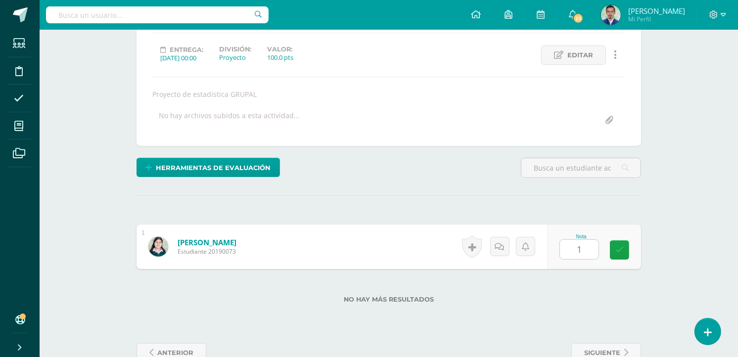
click at [587, 249] on input "1" at bounding box center [579, 249] width 39 height 19
type input "100"
click at [622, 244] on link at bounding box center [627, 250] width 20 height 20
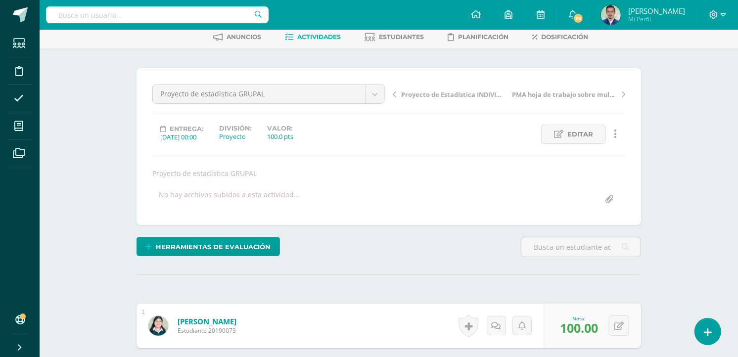
scroll to position [0, 0]
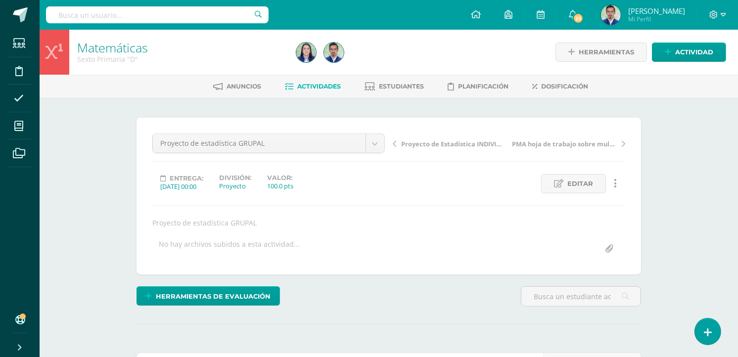
click at [317, 86] on span "Actividades" at bounding box center [319, 86] width 44 height 7
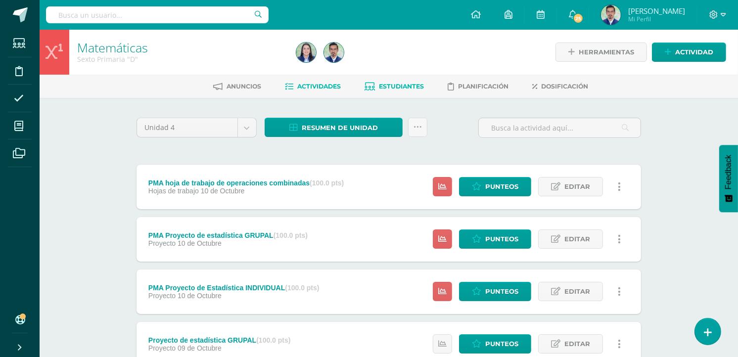
click at [402, 88] on span "Estudiantes" at bounding box center [401, 86] width 45 height 7
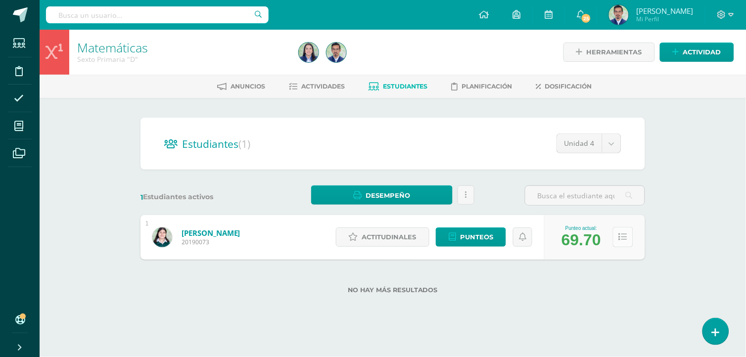
click at [622, 238] on icon at bounding box center [623, 237] width 8 height 8
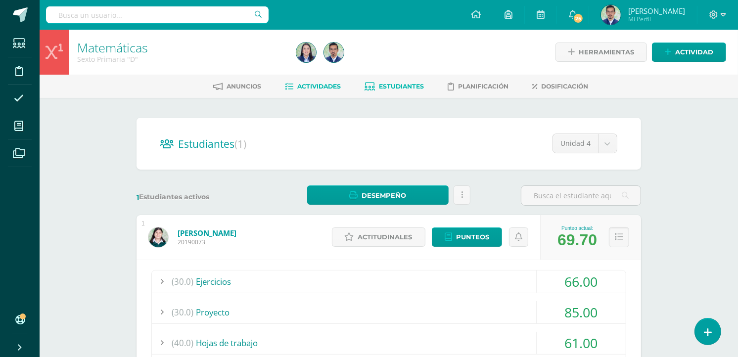
click at [323, 86] on span "Actividades" at bounding box center [319, 86] width 44 height 7
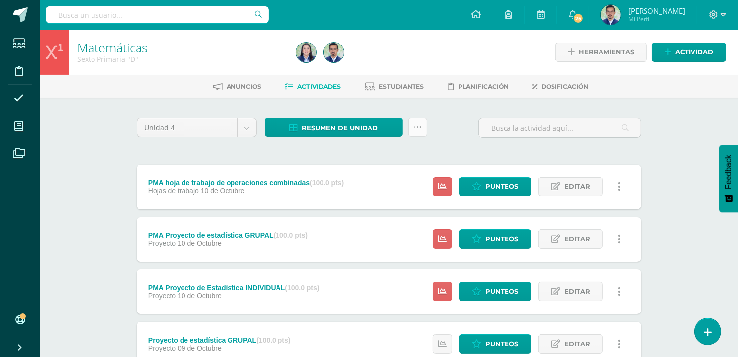
click at [416, 129] on icon at bounding box center [417, 127] width 8 height 8
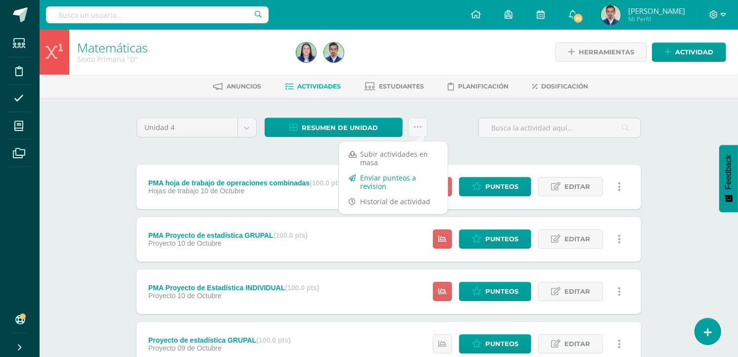
click at [379, 179] on link "Enviar punteos a revision" at bounding box center [393, 182] width 109 height 24
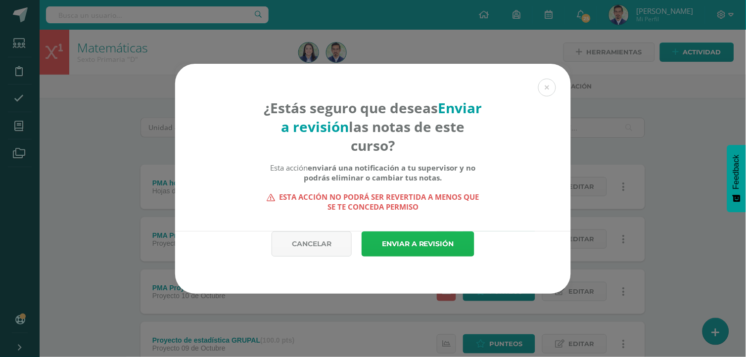
click at [428, 239] on link "Enviar a revisión" at bounding box center [418, 243] width 113 height 25
